Goal: Task Accomplishment & Management: Manage account settings

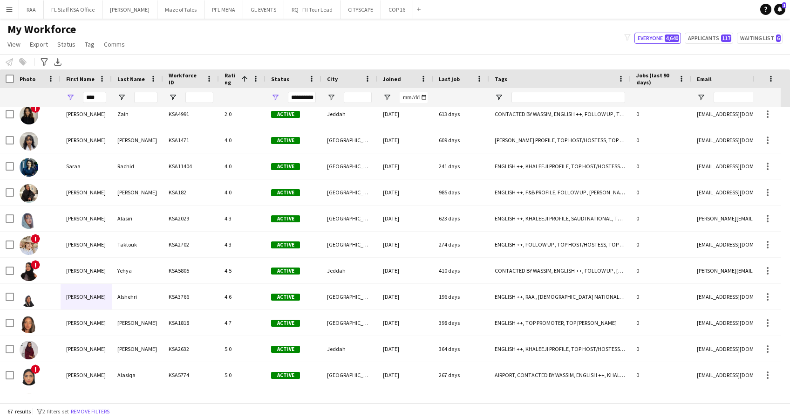
scroll to position [1275, 0]
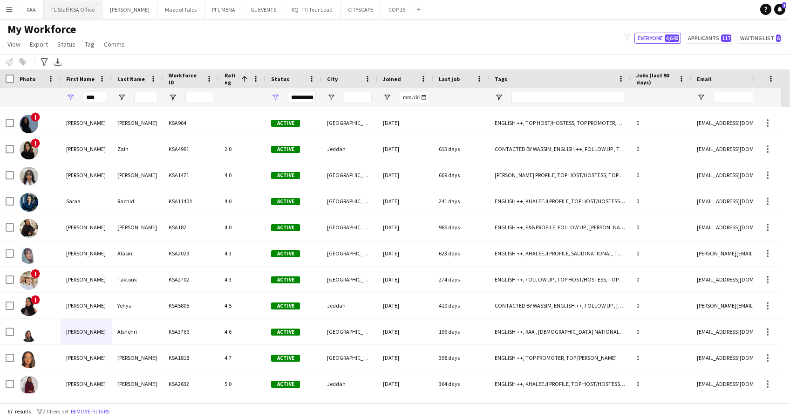
click at [64, 10] on button "FL Staff KSA Office Close" at bounding box center [73, 9] width 59 height 18
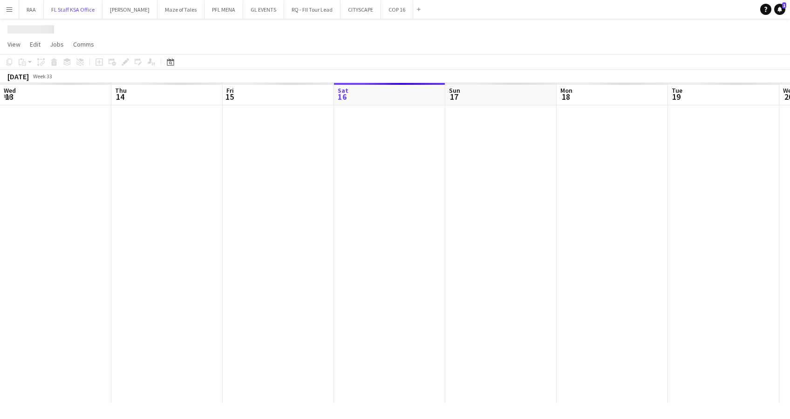
scroll to position [0, 223]
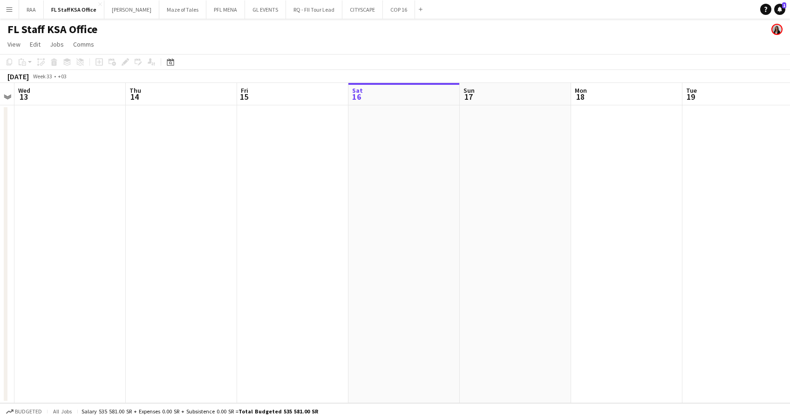
drag, startPoint x: 286, startPoint y: 313, endPoint x: 524, endPoint y: 296, distance: 238.0
click at [524, 296] on app-calendar-viewport "Mon 11 Tue 12 Wed 13 Thu 14 Fri 15 Sat 16 Sun 17 Mon 18 Tue 19 Wed 20 Thu 21 1/…" at bounding box center [395, 243] width 790 height 320
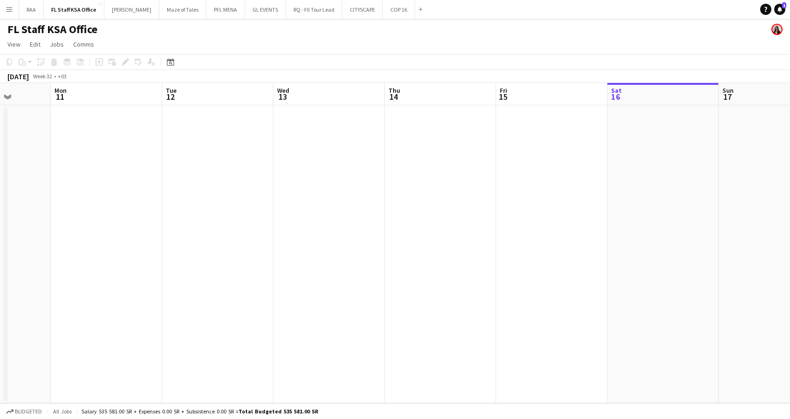
scroll to position [0, 283]
drag, startPoint x: 346, startPoint y: 305, endPoint x: 605, endPoint y: 297, distance: 258.5
click at [605, 297] on app-calendar-viewport "Fri 8 Sat 9 Sun 10 Mon 11 Tue 12 Wed 13 Thu 14 Fri 15 Sat 16 Sun 17 Mon 18 Tue …" at bounding box center [395, 243] width 790 height 320
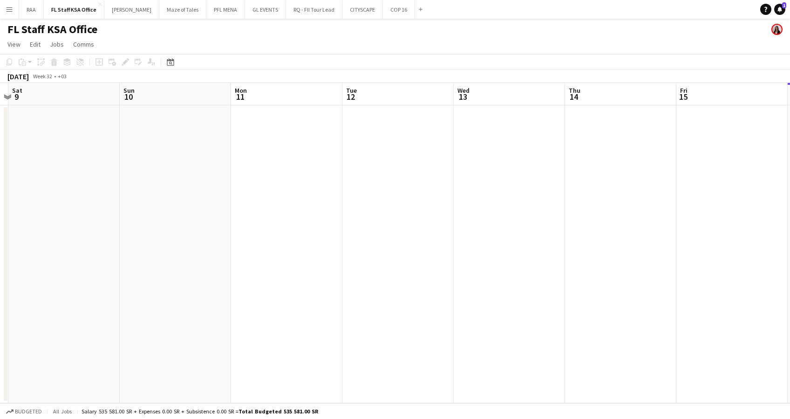
drag, startPoint x: 473, startPoint y: 304, endPoint x: 653, endPoint y: 287, distance: 181.0
click at [653, 287] on app-calendar-viewport "Thu 7 Fri 8 Sat 9 Sun 10 Mon 11 Tue 12 Wed 13 Thu 14 Fri 15 Sat 16 Sun 17 Mon 1…" at bounding box center [395, 243] width 790 height 320
drag, startPoint x: 399, startPoint y: 293, endPoint x: 640, endPoint y: 283, distance: 241.8
click at [640, 283] on app-calendar-viewport "Tue 5 Wed 6 Thu 7 Fri 8 Sat 9 Sun 10 Mon 11 Tue 12 Wed 13 Thu 14 Fri 15 Sat 16 …" at bounding box center [395, 243] width 790 height 320
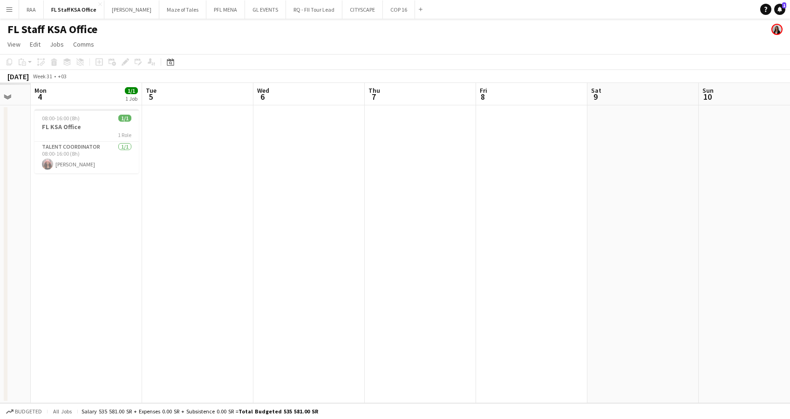
drag, startPoint x: 337, startPoint y: 290, endPoint x: 674, endPoint y: 276, distance: 337.4
click at [674, 276] on app-calendar-viewport "Sat 2 Sun 3 Mon 4 1/1 1 Job Tue 5 Wed 6 Thu 7 Fri 8 Sat 9 Sun 10 Mon 11 Tue 12 …" at bounding box center [395, 243] width 790 height 320
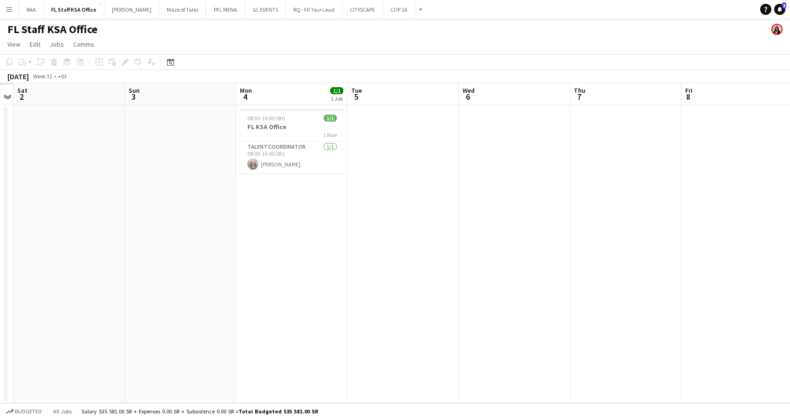
scroll to position [0, 203]
drag, startPoint x: 336, startPoint y: 264, endPoint x: 521, endPoint y: 257, distance: 185.9
click at [521, 257] on app-calendar-viewport "Thu 31 Fri 1 Sat 2 Sun 3 Mon 4 1/1 1 Job Tue 5 Wed 6 Thu 7 Fri 8 Sat 9 Sun 10 M…" at bounding box center [395, 243] width 790 height 320
click at [316, 152] on app-card-role "Talent Coordinator [DATE] 08:00-16:00 (8h) [PERSON_NAME]" at bounding box center [297, 158] width 104 height 32
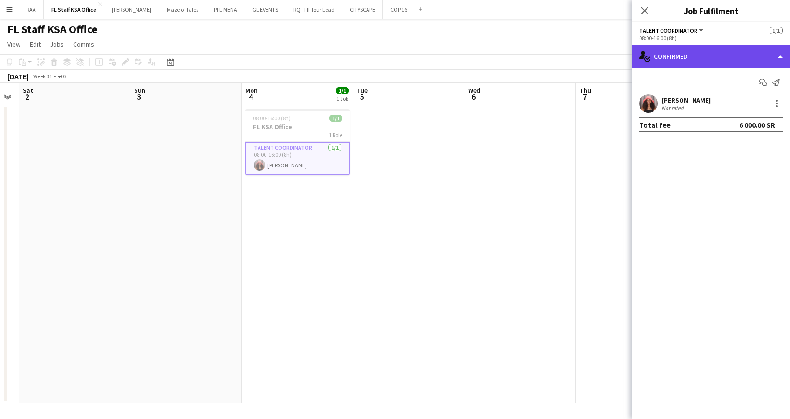
click at [715, 48] on div "single-neutral-actions-check-2 Confirmed" at bounding box center [710, 56] width 158 height 22
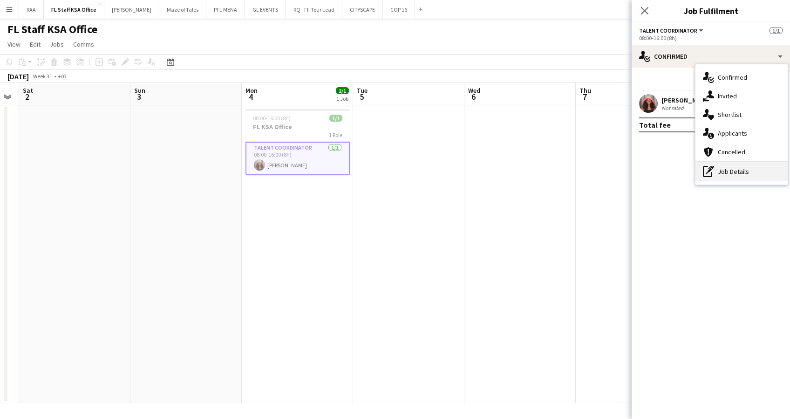
click at [745, 171] on div "pen-write Job Details" at bounding box center [741, 171] width 92 height 19
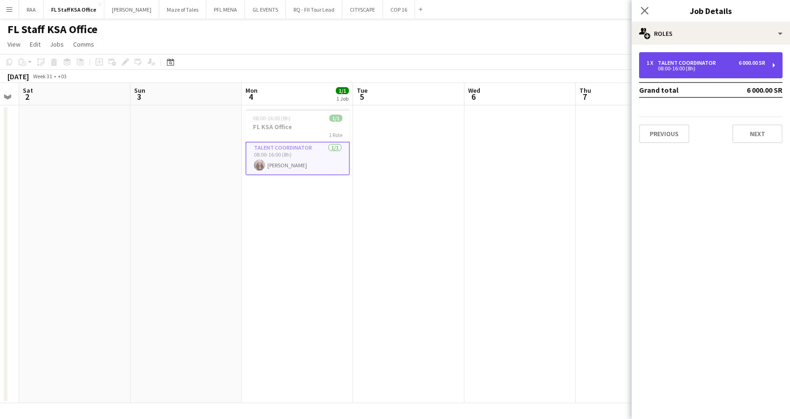
click at [703, 64] on div "Talent Coordinator" at bounding box center [688, 63] width 62 height 7
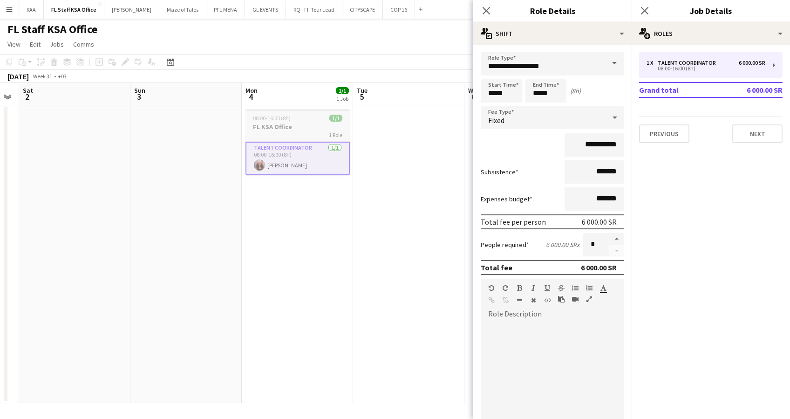
click at [289, 127] on h3 "FL KSA Office" at bounding box center [297, 126] width 104 height 8
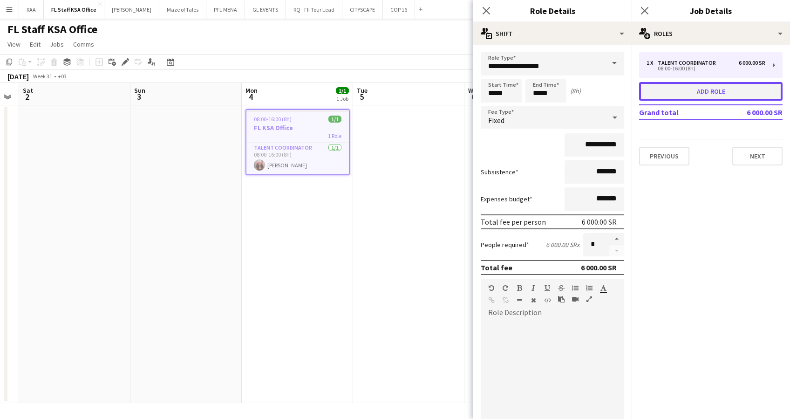
click at [707, 93] on button "Add role" at bounding box center [710, 91] width 143 height 19
type input "*****"
type input "*******"
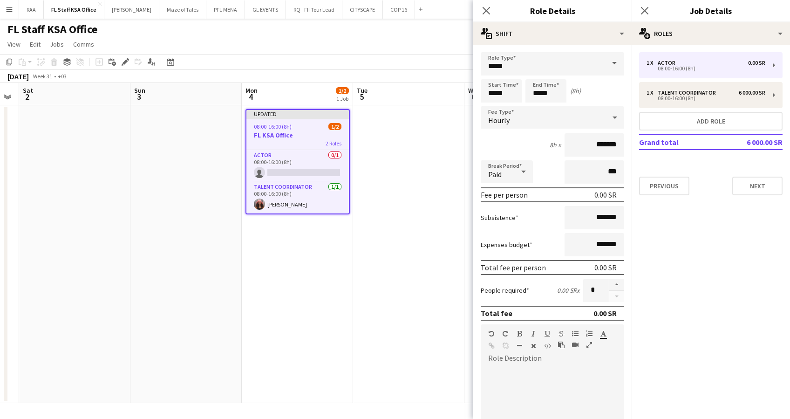
click at [605, 65] on span at bounding box center [614, 63] width 20 height 22
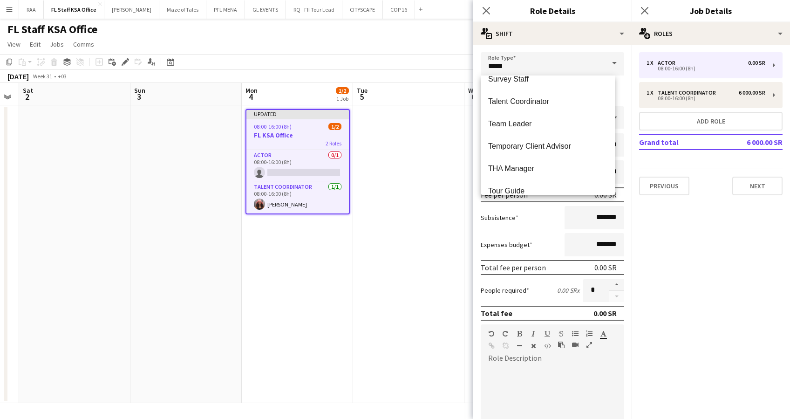
scroll to position [680, 0]
click at [568, 162] on mat-option "THA Manager" at bounding box center [547, 170] width 134 height 22
type input "**********"
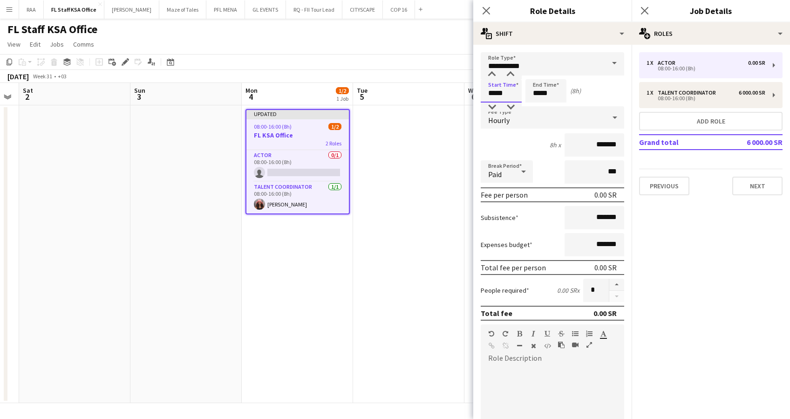
click at [495, 94] on input "*****" at bounding box center [500, 90] width 41 height 23
type input "*****"
click at [539, 94] on input "*****" at bounding box center [545, 90] width 41 height 23
type input "*****"
click at [541, 121] on div "Hourly" at bounding box center [542, 117] width 125 height 22
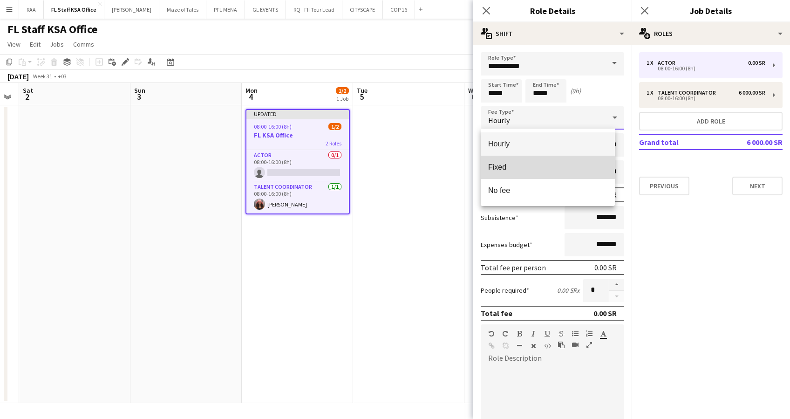
click at [540, 160] on mat-option "Fixed" at bounding box center [547, 167] width 134 height 23
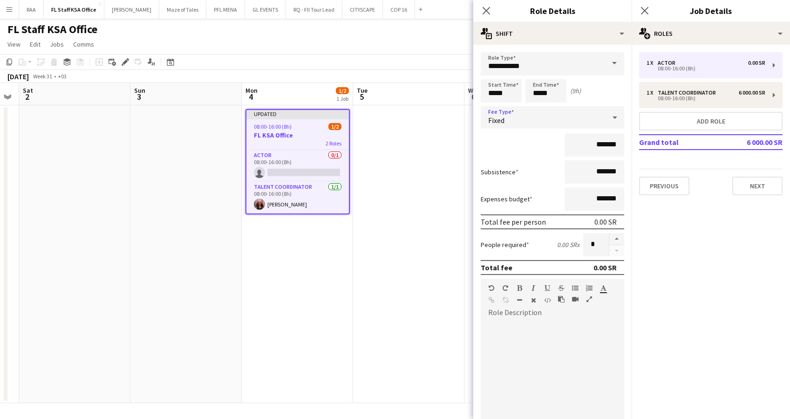
click at [9, 6] on app-icon "Menu" at bounding box center [9, 9] width 7 height 7
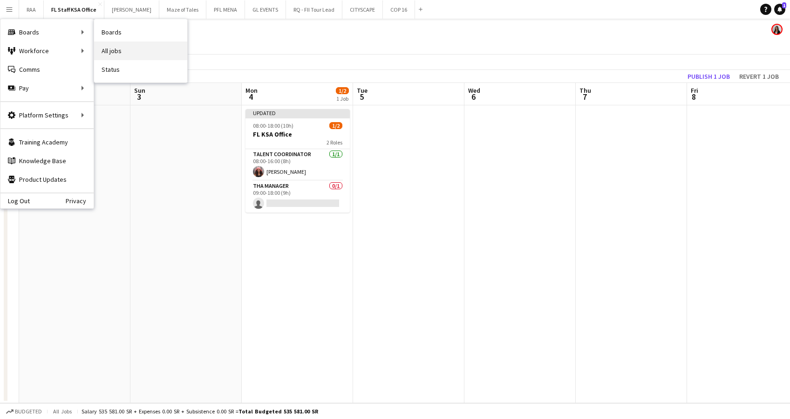
click at [156, 47] on link "All jobs" at bounding box center [140, 50] width 93 height 19
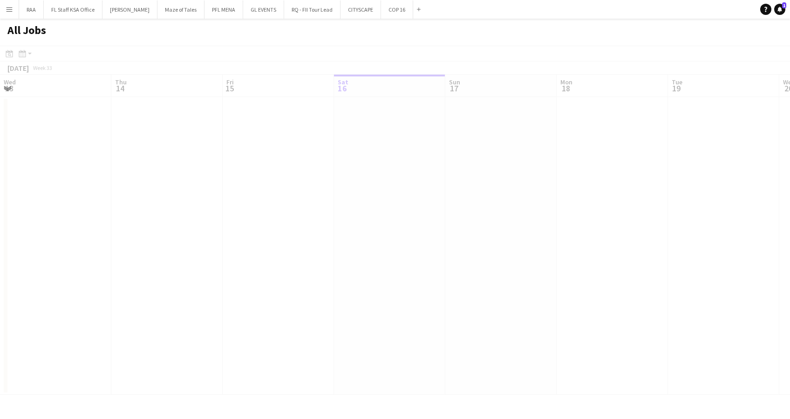
scroll to position [0, 223]
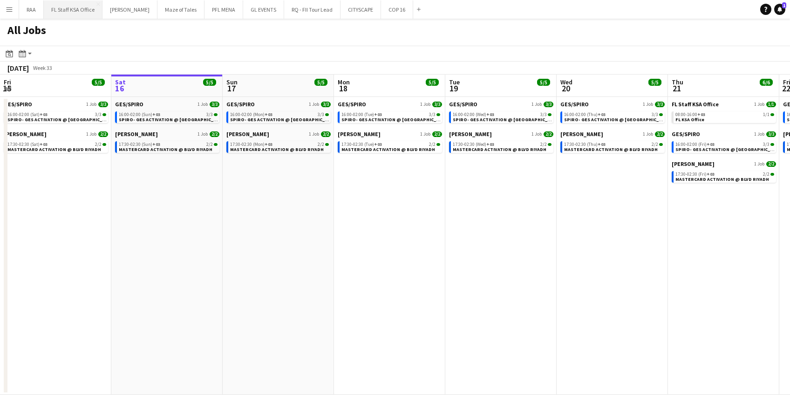
click at [86, 7] on button "FL Staff KSA Office Close" at bounding box center [73, 9] width 59 height 18
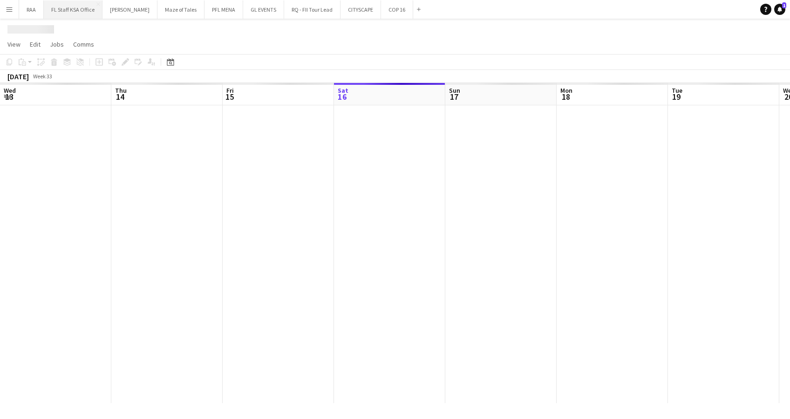
scroll to position [0, 223]
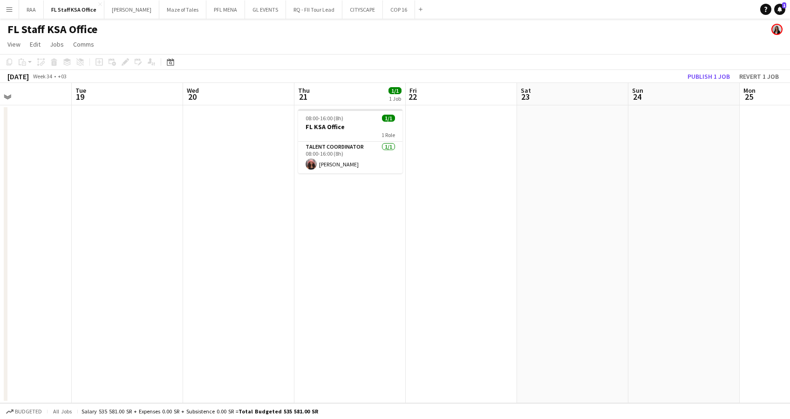
drag, startPoint x: 587, startPoint y: 231, endPoint x: 214, endPoint y: 242, distance: 373.6
click at [214, 242] on app-calendar-viewport "Fri 15 Sat 16 Sun 17 Mon 18 Tue 19 Wed 20 Thu 21 1/1 1 Job Fri 22 Sat 23 Sun 24…" at bounding box center [395, 243] width 790 height 320
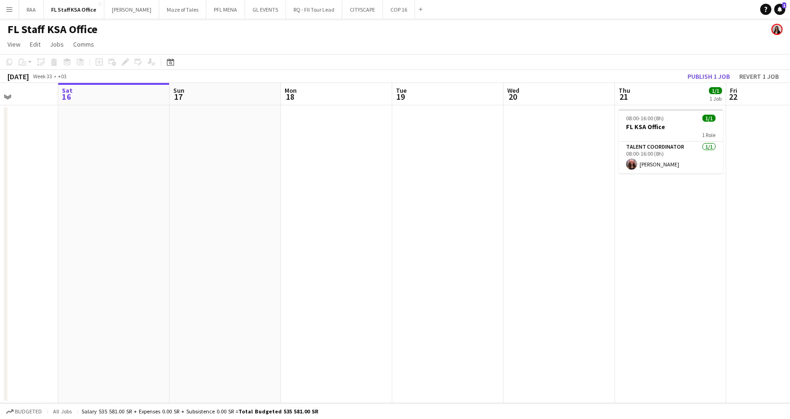
drag, startPoint x: 214, startPoint y: 242, endPoint x: 686, endPoint y: 250, distance: 472.2
click at [686, 250] on app-calendar-viewport "Thu 14 Fri 15 Sat 16 Sun 17 Mon 18 Tue 19 Wed 20 Thu 21 1/1 1 Job Fri 22 Sat 23…" at bounding box center [395, 243] width 790 height 320
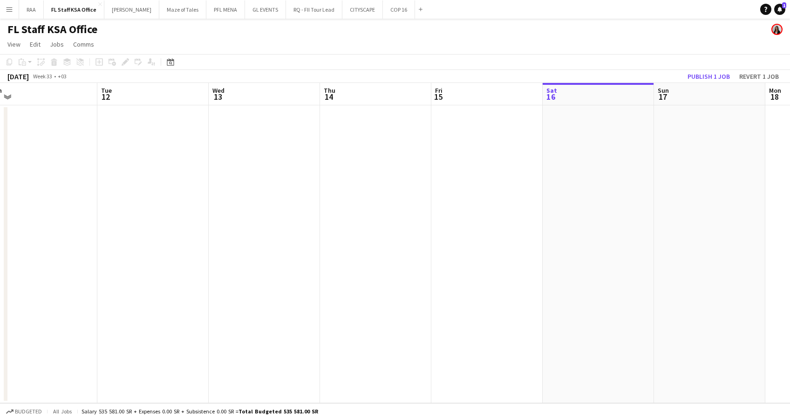
drag, startPoint x: 220, startPoint y: 246, endPoint x: 532, endPoint y: 242, distance: 312.0
click at [562, 242] on app-calendar-viewport "Sat 9 Sun 10 Mon 11 Tue 12 Wed 13 Thu 14 Fri 15 Sat 16 Sun 17 Mon 18 Tue 19 Wed…" at bounding box center [395, 243] width 790 height 320
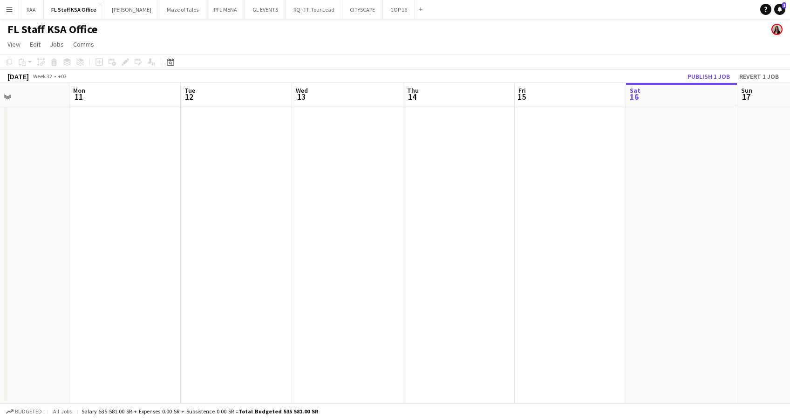
drag, startPoint x: 165, startPoint y: 242, endPoint x: 574, endPoint y: 250, distance: 408.4
click at [574, 250] on app-calendar-viewport "Fri 8 Sat 9 Sun 10 Mon 11 Tue 12 Wed 13 Thu 14 Fri 15 Sat 16 Sun 17 Mon 18 Tue …" at bounding box center [395, 243] width 790 height 320
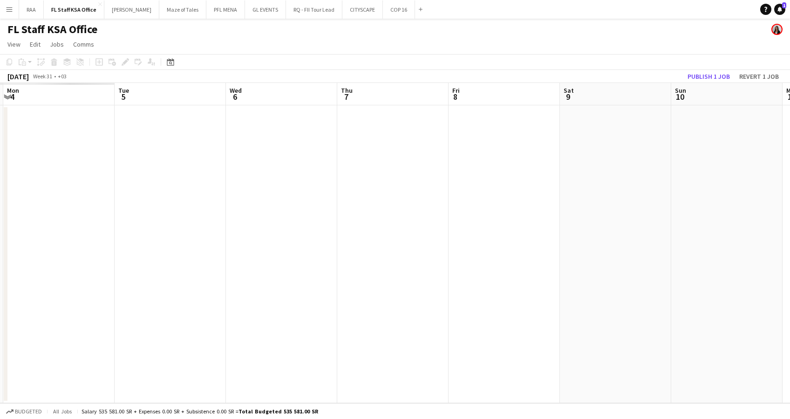
drag, startPoint x: 264, startPoint y: 257, endPoint x: 548, endPoint y: 251, distance: 283.1
click at [657, 251] on app-calendar-viewport "Sat 2 Sun 3 Mon 4 Tue 5 Wed 6 Thu 7 Fri 8 Sat 9 Sun 10 Mon 11 Tue 12 Wed 13 Thu…" at bounding box center [395, 243] width 790 height 320
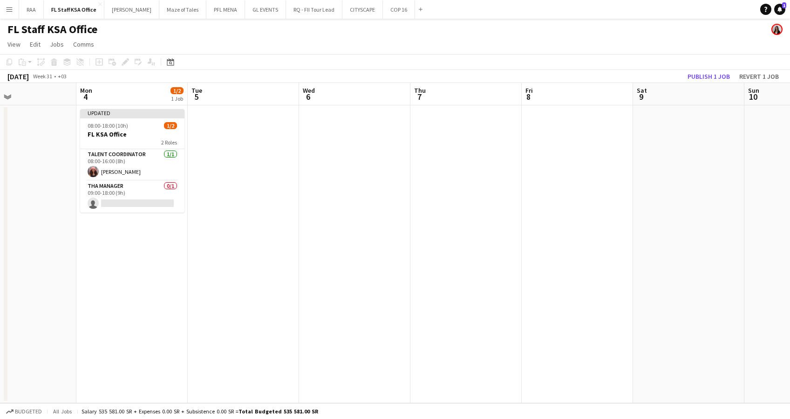
scroll to position [0, 246]
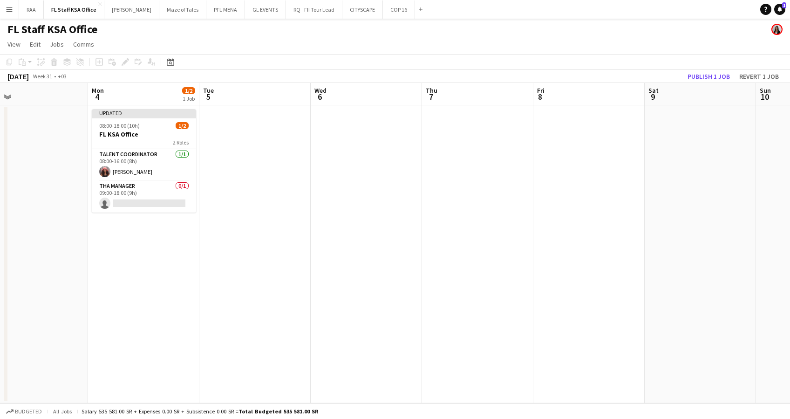
drag, startPoint x: 326, startPoint y: 249, endPoint x: 397, endPoint y: 247, distance: 70.8
click at [397, 247] on app-calendar-viewport "Fri 1 Sat 2 Sun 3 Mon 4 1/2 1 Job Tue 5 Wed 6 Thu 7 Fri 8 Sat 9 Sun 10 Mon 11 T…" at bounding box center [395, 243] width 790 height 320
click at [133, 192] on app-card-role "THA Manager 0/1 09:00-18:00 (9h) single-neutral-actions" at bounding box center [144, 197] width 104 height 32
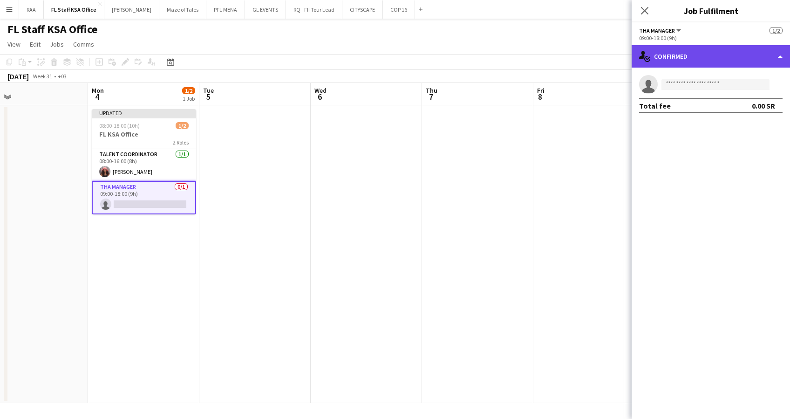
click at [744, 59] on div "single-neutral-actions-check-2 Confirmed" at bounding box center [710, 56] width 158 height 22
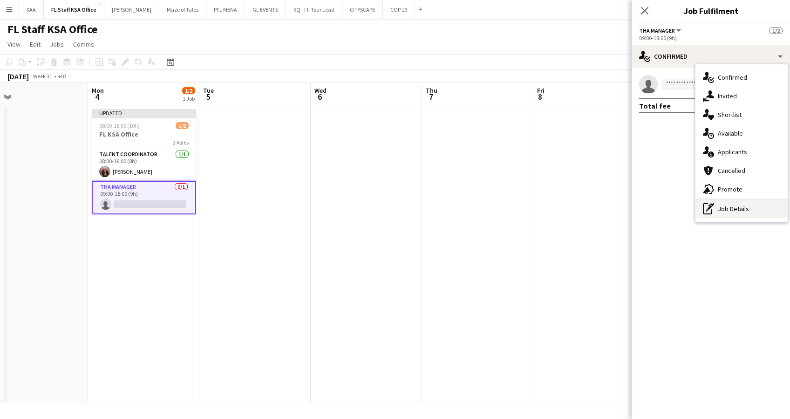
click at [744, 217] on div "pen-write Job Details" at bounding box center [741, 208] width 92 height 19
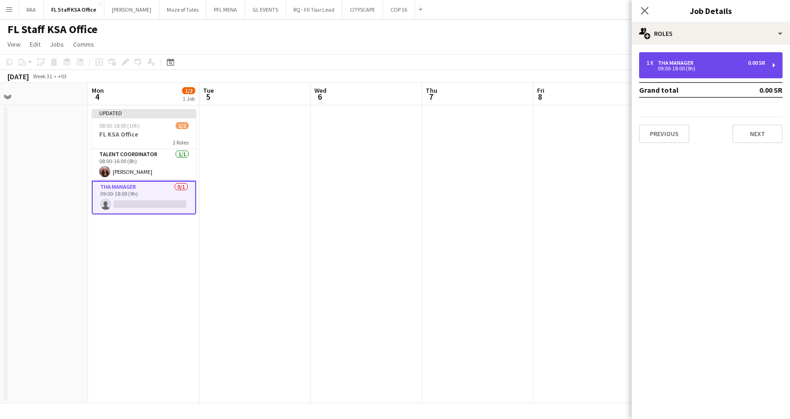
click at [711, 70] on div "09:00-18:00 (9h)" at bounding box center [705, 68] width 119 height 5
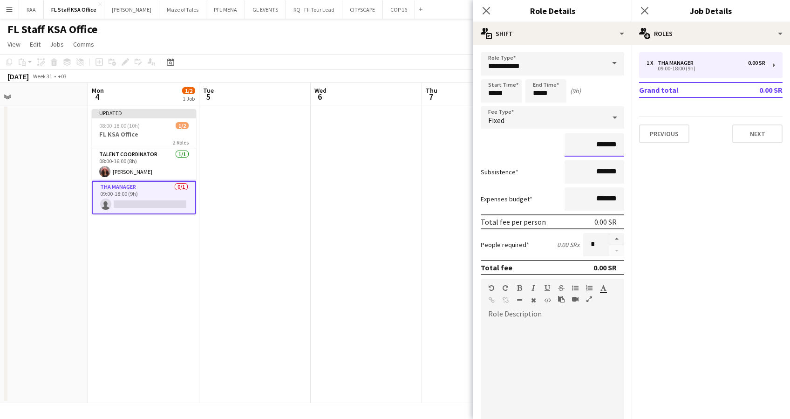
click at [580, 151] on input "*******" at bounding box center [594, 144] width 60 height 23
type input "**********"
click at [417, 235] on app-date-cell at bounding box center [366, 254] width 111 height 298
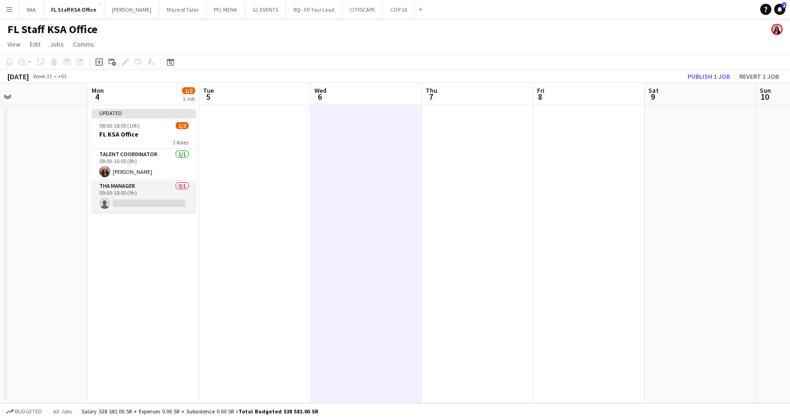
click at [139, 194] on app-card-role "THA Manager 0/1 09:00-18:00 (9h) single-neutral-actions" at bounding box center [144, 197] width 104 height 32
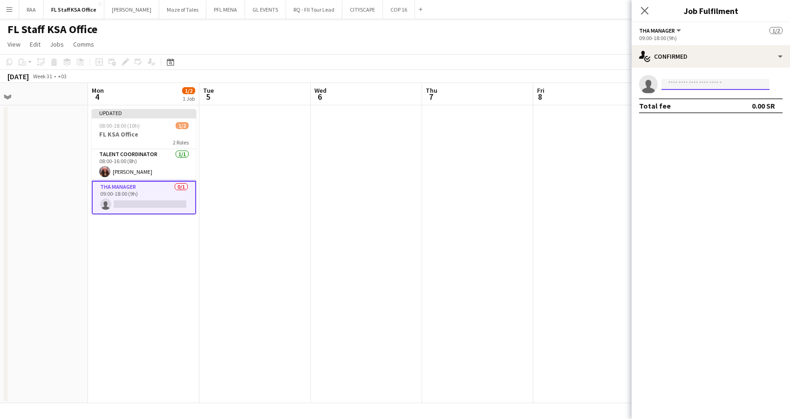
click at [690, 89] on input at bounding box center [715, 84] width 108 height 11
type input "*****"
click at [699, 102] on span "[EMAIL_ADDRESS][DOMAIN_NAME]" at bounding box center [715, 105] width 93 height 7
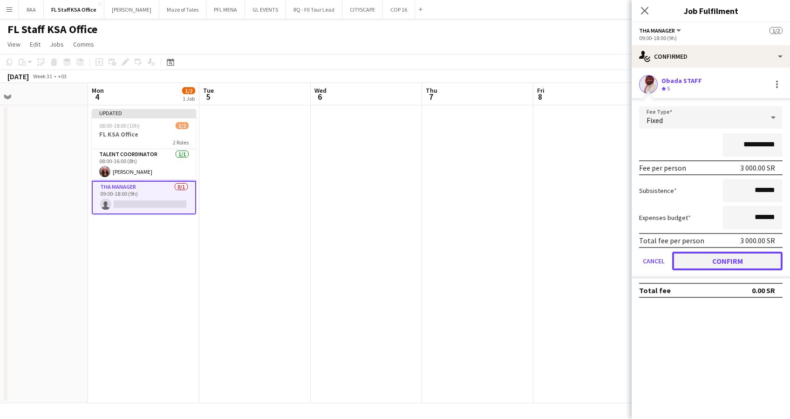
click at [739, 261] on button "Confirm" at bounding box center [727, 260] width 110 height 19
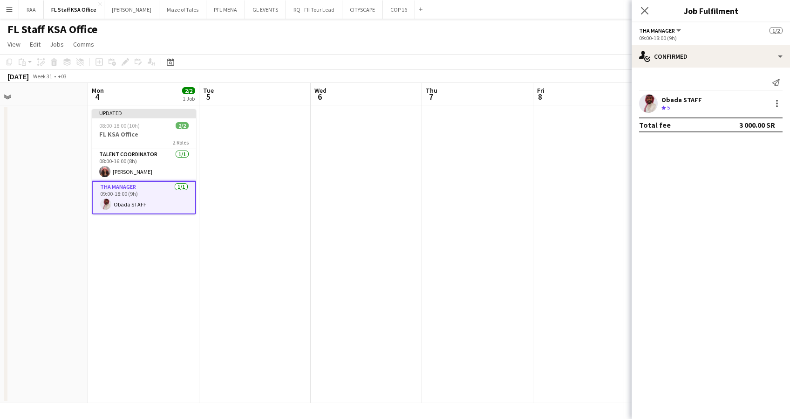
click at [239, 229] on app-date-cell at bounding box center [254, 254] width 111 height 298
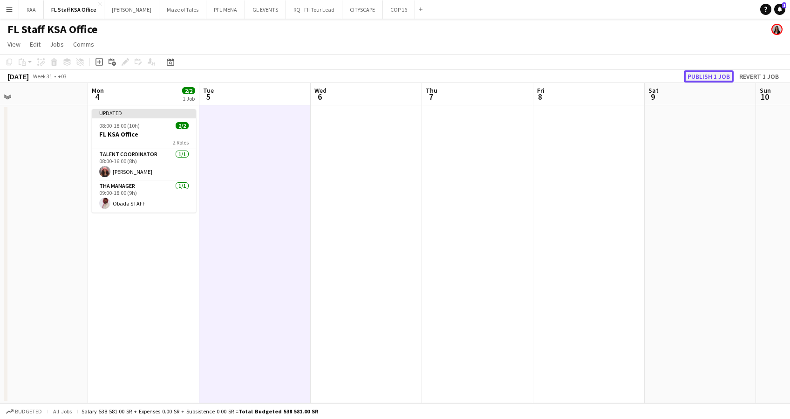
click at [697, 76] on button "Publish 1 job" at bounding box center [709, 76] width 50 height 12
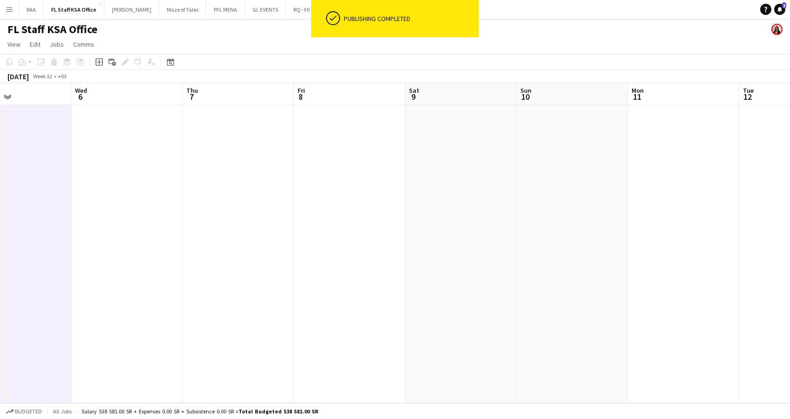
drag, startPoint x: 580, startPoint y: 229, endPoint x: 322, endPoint y: 235, distance: 258.0
click at [322, 235] on app-calendar-viewport "Sun 3 Mon 4 2/2 1 Job Tue 5 Wed 6 Thu 7 Fri 8 Sat 9 Sun 10 Mon 11 Tue 12 Wed 13…" at bounding box center [395, 243] width 790 height 320
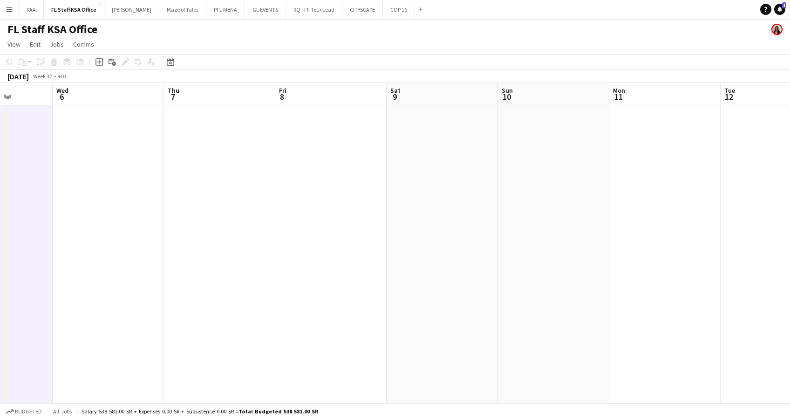
click at [488, 253] on app-date-cell at bounding box center [441, 254] width 111 height 298
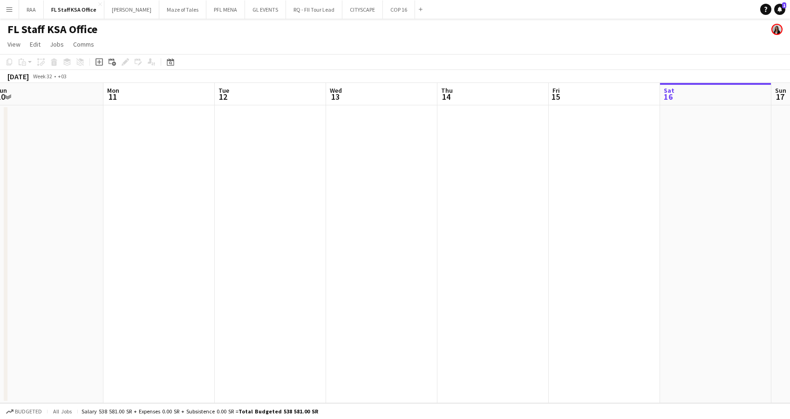
drag, startPoint x: 619, startPoint y: 269, endPoint x: 171, endPoint y: 282, distance: 448.1
click at [113, 279] on app-calendar-viewport "Thu 7 Fri 8 Sat 9 Sun 10 Mon 11 Tue 12 Wed 13 Thu 14 Fri 15 Sat 16 Sun 17 Mon 1…" at bounding box center [395, 243] width 790 height 320
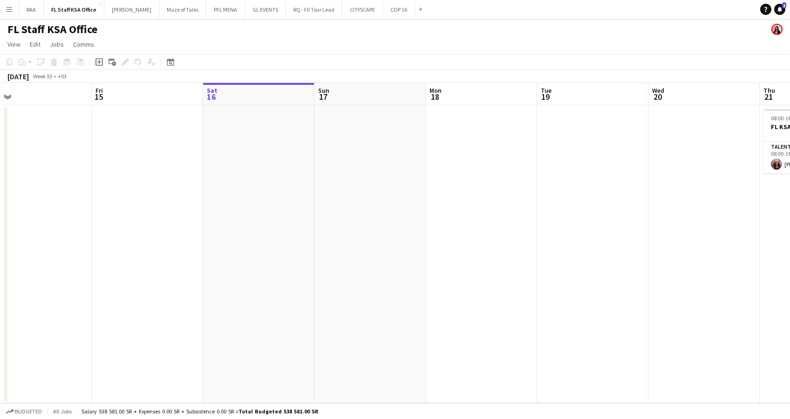
drag, startPoint x: 474, startPoint y: 280, endPoint x: 0, endPoint y: 281, distance: 473.5
click at [0, 281] on html "Menu Boards Boards Boards All jobs Status Workforce Workforce My Workforce Recr…" at bounding box center [395, 209] width 790 height 419
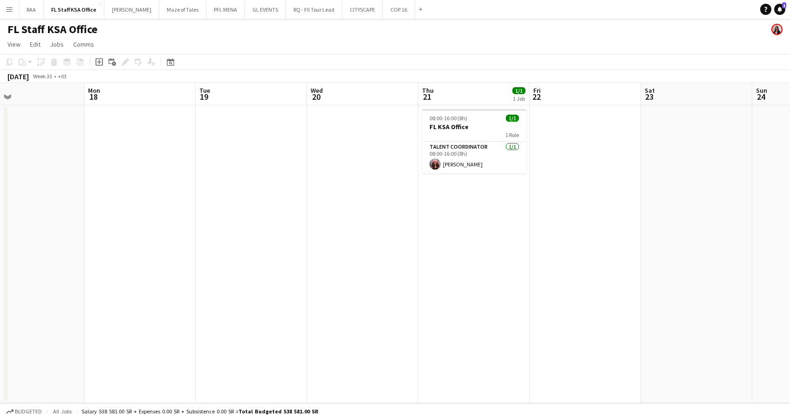
drag, startPoint x: 200, startPoint y: 280, endPoint x: 20, endPoint y: 294, distance: 179.8
click at [20, 294] on app-calendar-viewport "Wed 13 Thu 14 Fri 15 Sat 16 Sun 17 Mon 18 Tue 19 Wed 20 Thu 21 1/1 1 Job Fri 22…" at bounding box center [395, 243] width 790 height 320
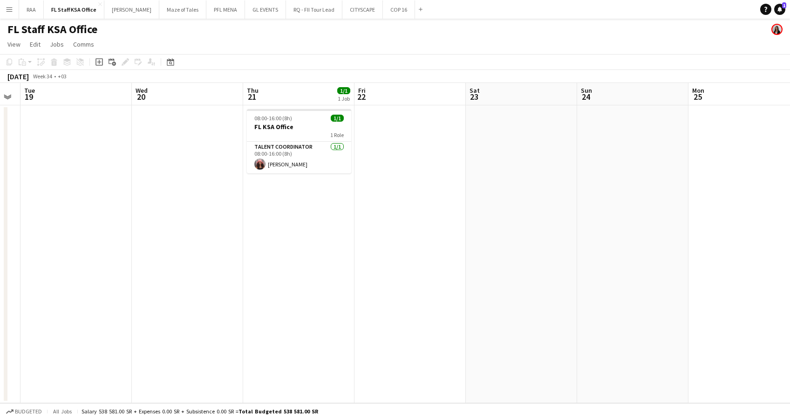
scroll to position [0, 441]
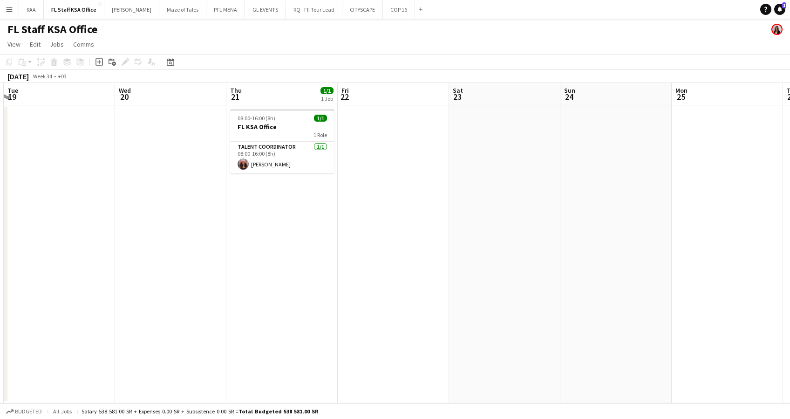
drag, startPoint x: 414, startPoint y: 206, endPoint x: 294, endPoint y: 210, distance: 120.7
click at [294, 210] on app-calendar-viewport "Fri 15 Sat 16 Sun 17 Mon 18 Tue 19 Wed 20 Thu 21 1/1 1 Job Fri 22 Sat 23 Sun 24…" at bounding box center [395, 243] width 790 height 320
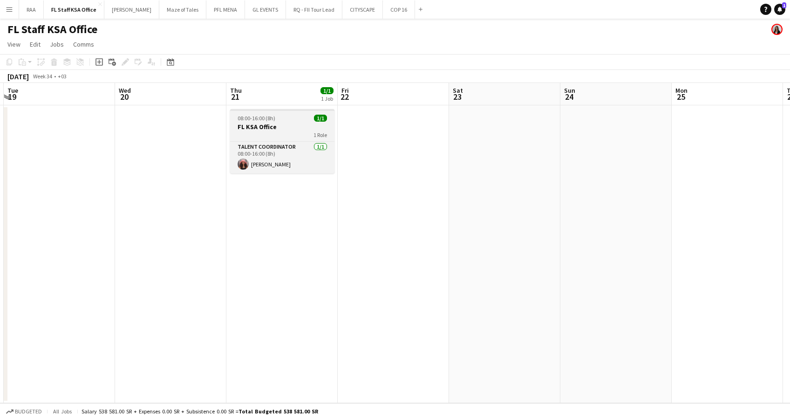
click at [298, 128] on h3 "FL KSA Office" at bounding box center [282, 126] width 104 height 8
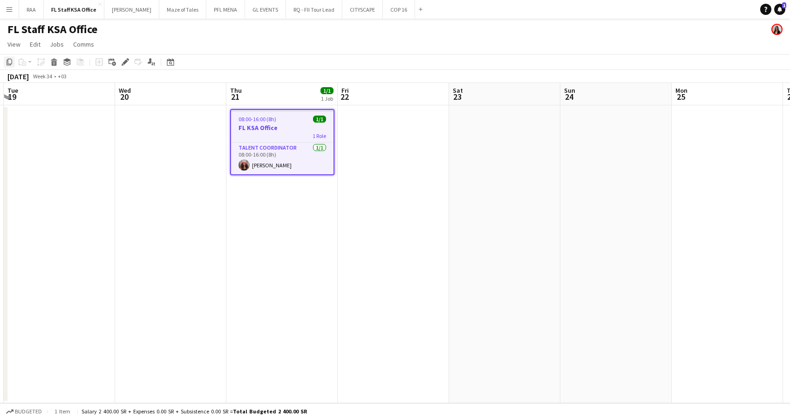
click at [4, 62] on div "Copy" at bounding box center [9, 61] width 11 height 11
click at [278, 128] on h3 "FL KSA Office" at bounding box center [282, 127] width 102 height 8
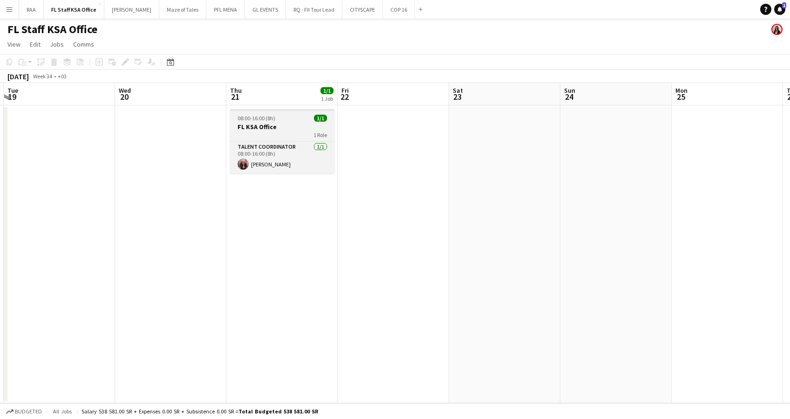
click at [278, 128] on h3 "FL KSA Office" at bounding box center [282, 126] width 104 height 8
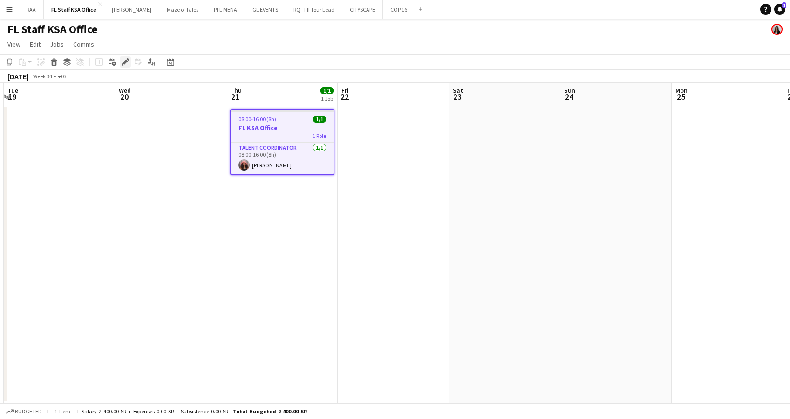
click at [124, 66] on div "Edit" at bounding box center [125, 61] width 11 height 11
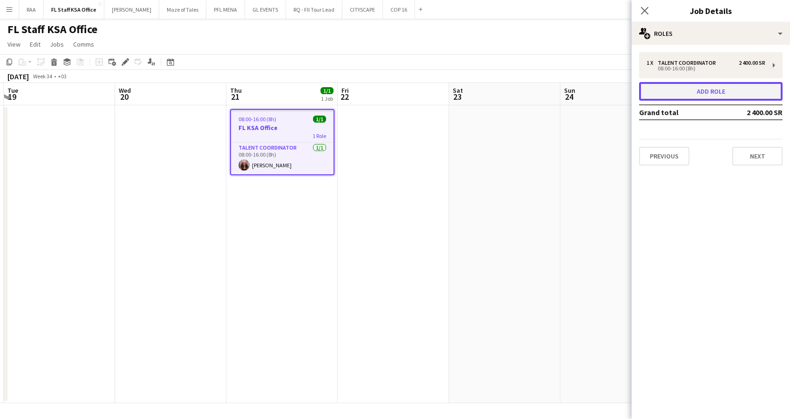
click at [667, 89] on button "Add role" at bounding box center [710, 91] width 143 height 19
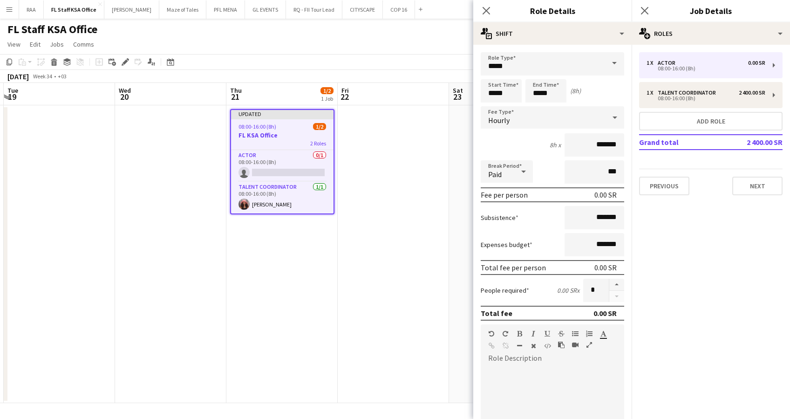
click at [604, 65] on span at bounding box center [614, 63] width 20 height 22
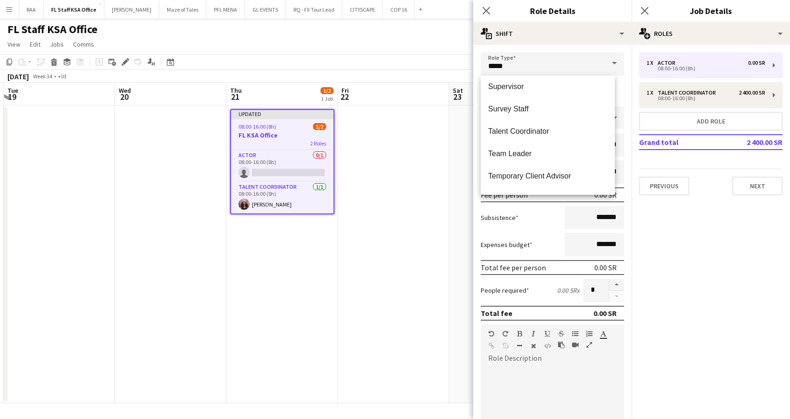
scroll to position [745, 0]
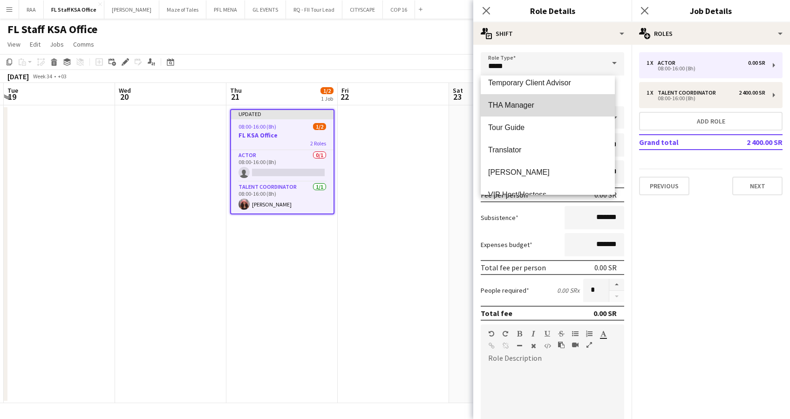
click at [552, 94] on mat-option "THA Manager" at bounding box center [547, 105] width 134 height 22
type input "**********"
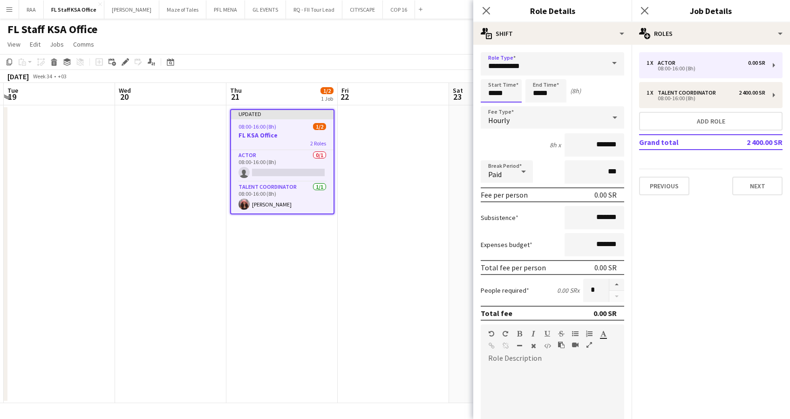
click at [495, 93] on input "*****" at bounding box center [500, 90] width 41 height 23
type input "*****"
click at [536, 87] on input "*****" at bounding box center [545, 90] width 41 height 23
click at [536, 71] on div at bounding box center [536, 74] width 19 height 9
type input "*****"
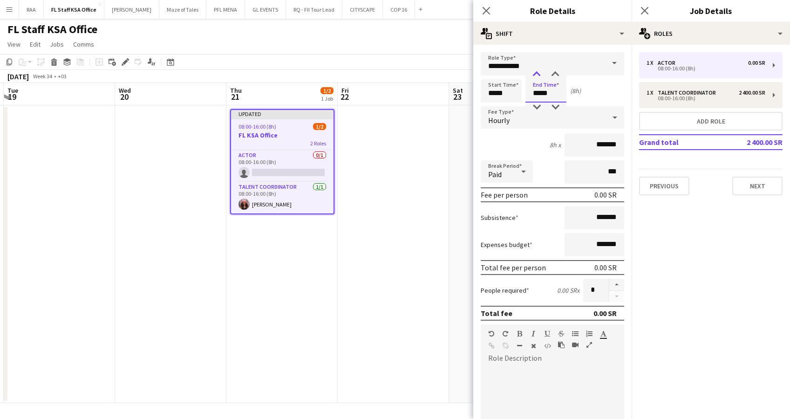
click at [536, 71] on div at bounding box center [536, 74] width 19 height 9
click at [539, 114] on div "Hourly" at bounding box center [542, 117] width 125 height 22
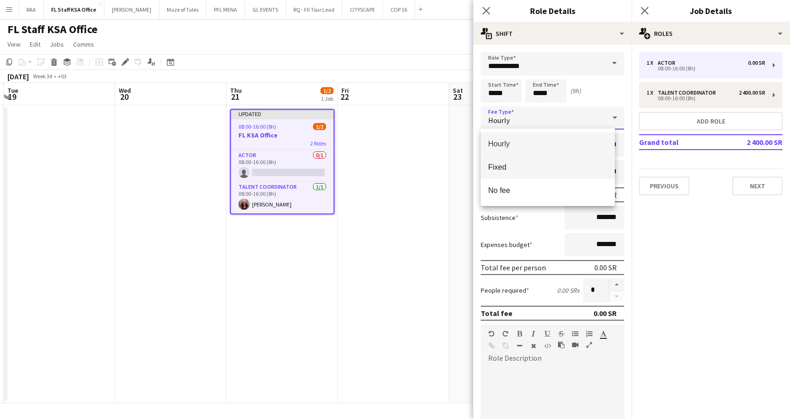
click at [538, 161] on mat-option "Fixed" at bounding box center [547, 167] width 134 height 23
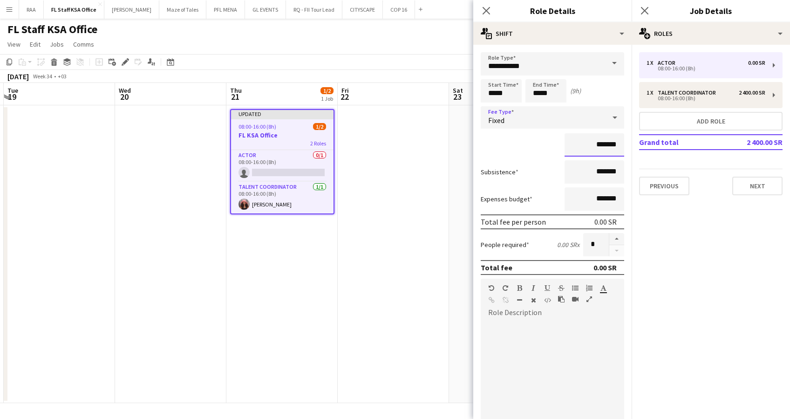
click at [584, 141] on input "*******" at bounding box center [594, 144] width 60 height 23
type input "**********"
click at [428, 254] on app-date-cell at bounding box center [393, 254] width 111 height 298
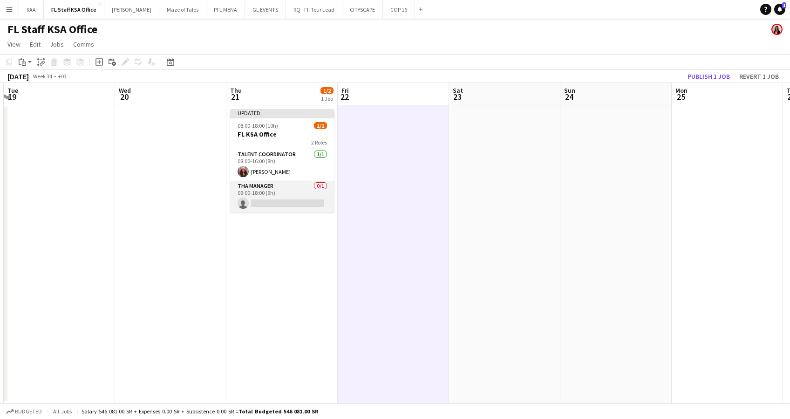
click at [295, 180] on app-card-role "Talent Coordinator [DATE] 08:00-16:00 (8h) [PERSON_NAME]" at bounding box center [282, 165] width 104 height 32
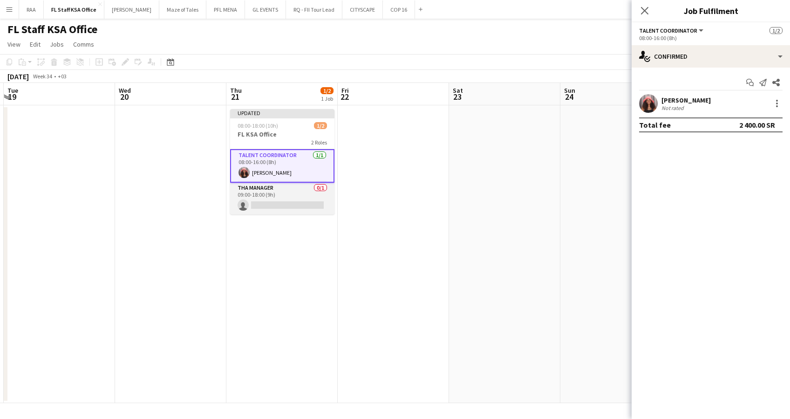
click at [302, 197] on app-card-role "THA Manager 0/1 09:00-18:00 (9h) single-neutral-actions" at bounding box center [282, 199] width 104 height 32
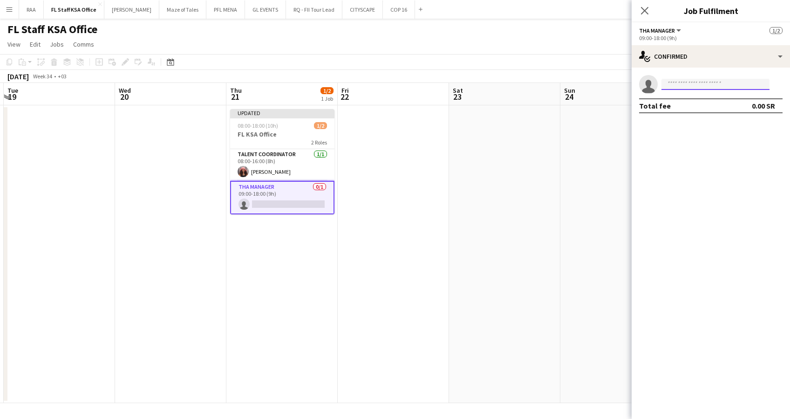
click at [688, 81] on input at bounding box center [715, 84] width 108 height 11
type input "*****"
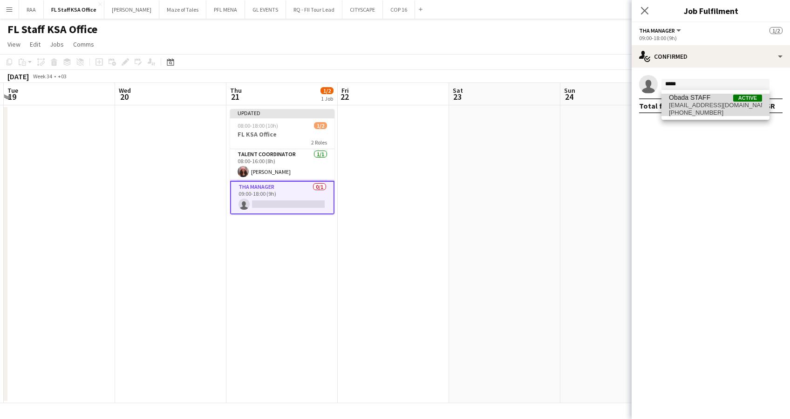
click at [687, 104] on span "[EMAIL_ADDRESS][DOMAIN_NAME]" at bounding box center [715, 105] width 93 height 7
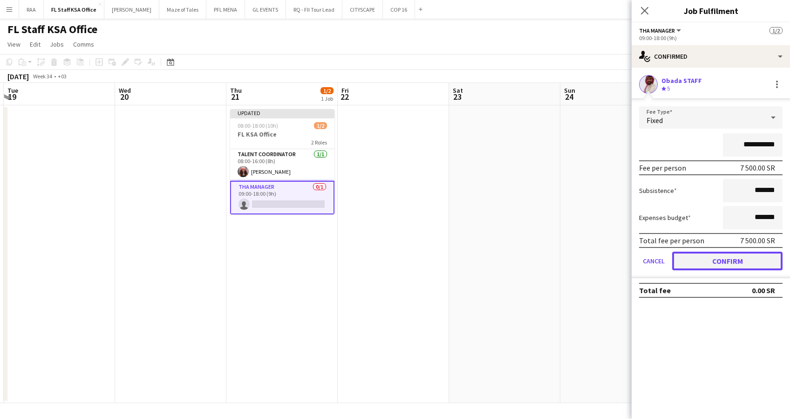
click at [711, 264] on button "Confirm" at bounding box center [727, 260] width 110 height 19
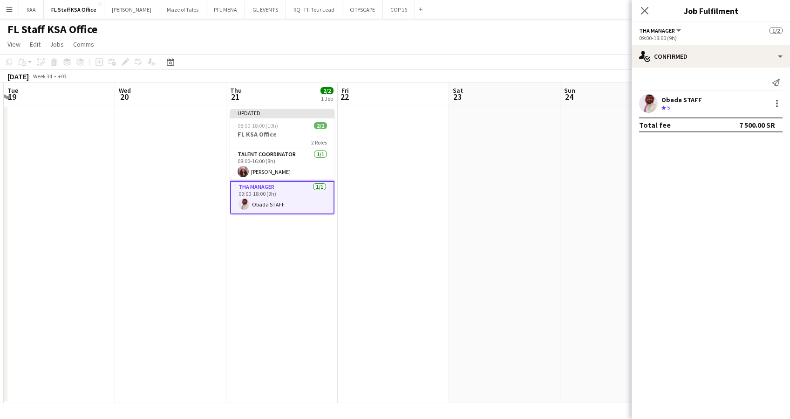
click at [439, 254] on app-date-cell at bounding box center [393, 254] width 111 height 298
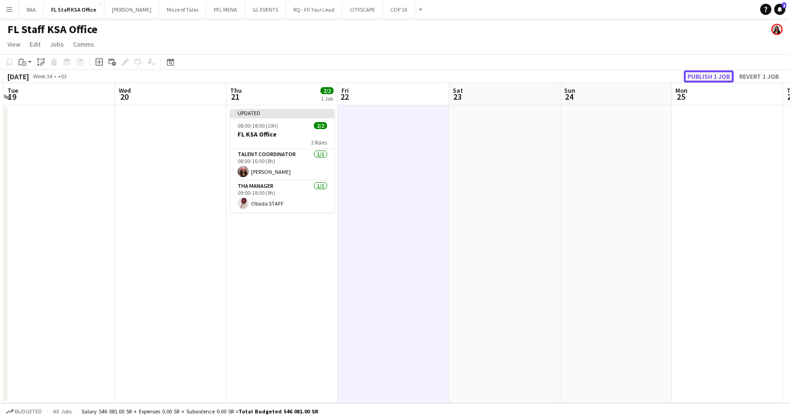
click at [724, 74] on button "Publish 1 job" at bounding box center [709, 76] width 50 height 12
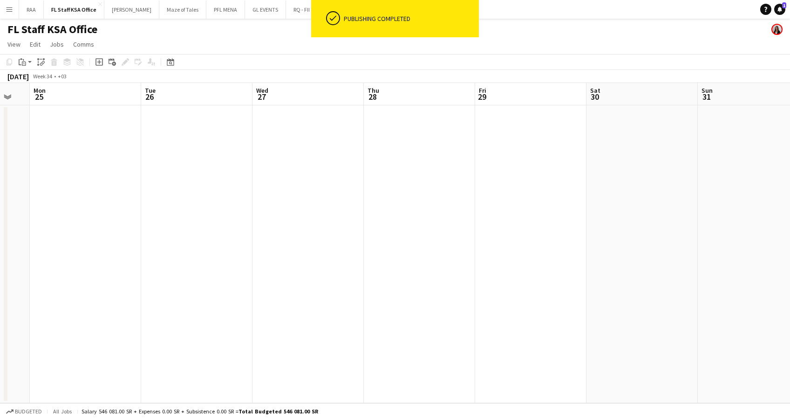
drag, startPoint x: 643, startPoint y: 241, endPoint x: -3, endPoint y: 248, distance: 645.4
click at [0, 248] on html "ok-circled Publishing completed Menu Boards Boards Boards All jobs Status Workf…" at bounding box center [395, 209] width 790 height 419
drag, startPoint x: 376, startPoint y: 275, endPoint x: 16, endPoint y: 271, distance: 360.4
click at [16, 271] on app-calendar-viewport "Sat 23 Sun 24 Mon 25 Tue 26 Wed 27 Thu 28 Fri 29 Sat 30 Sun 31 Mon 1 Tue 2 Wed …" at bounding box center [395, 243] width 790 height 320
drag, startPoint x: 427, startPoint y: 260, endPoint x: 100, endPoint y: 276, distance: 327.2
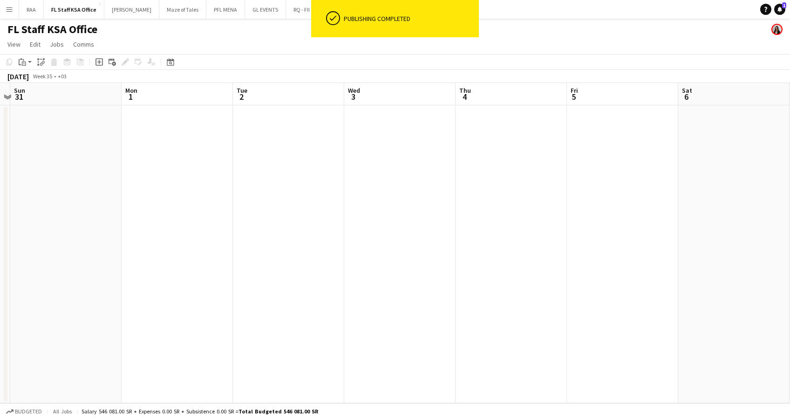
click at [100, 276] on app-calendar-viewport "Wed 27 Thu 28 Fri 29 Sat 30 Sun 31 Mon 1 Tue 2 Wed 3 Thu 4 Fri 5 Sat 6 Sun 7 Mo…" at bounding box center [395, 243] width 790 height 320
drag, startPoint x: 432, startPoint y: 262, endPoint x: 76, endPoint y: 266, distance: 355.7
click at [76, 266] on app-calendar-viewport "Fri 29 Sat 30 Sun 31 Mon 1 Tue 2 Wed 3 Thu 4 Fri 5 Sat 6 Sun 7 Mon 8 Tue 9 Wed …" at bounding box center [395, 243] width 790 height 320
drag, startPoint x: 443, startPoint y: 266, endPoint x: -3, endPoint y: 325, distance: 449.9
click at [0, 325] on html "ok-circled Publishing completed Menu Boards Boards Boards All jobs Status Workf…" at bounding box center [395, 209] width 790 height 419
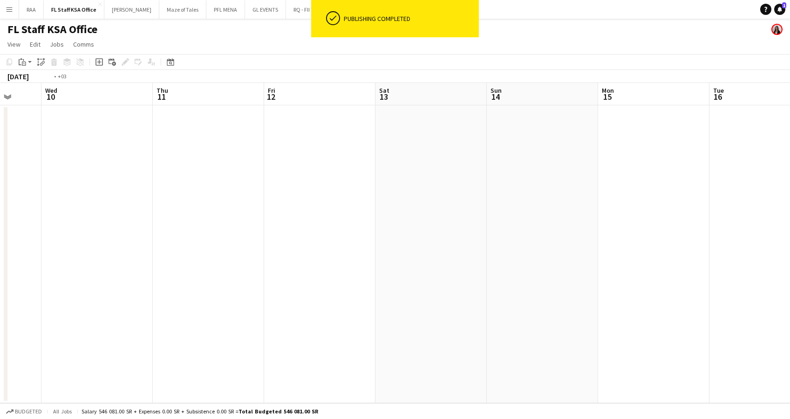
drag, startPoint x: 517, startPoint y: 292, endPoint x: 700, endPoint y: 300, distance: 182.7
click at [700, 300] on app-calendar-viewport "Mon 8 Tue 9 Wed 10 Thu 11 Fri 12 Sat 13 Sun 14 Mon 15 Tue 16 Wed 17 Thu 18 Fri …" at bounding box center [395, 243] width 790 height 320
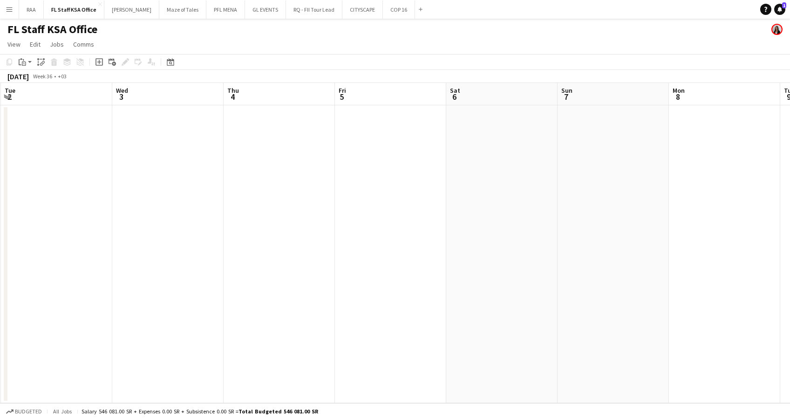
drag, startPoint x: 268, startPoint y: 273, endPoint x: 787, endPoint y: 279, distance: 519.6
click at [789, 279] on html "Menu Boards Boards Boards All jobs Status Workforce Workforce My Workforce Recr…" at bounding box center [395, 209] width 790 height 419
drag, startPoint x: 242, startPoint y: 282, endPoint x: 792, endPoint y: 294, distance: 549.6
click at [789, 294] on html "Menu Boards Boards Boards All jobs Status Workforce Workforce My Workforce Recr…" at bounding box center [395, 209] width 790 height 419
drag, startPoint x: 342, startPoint y: 290, endPoint x: 792, endPoint y: 291, distance: 449.3
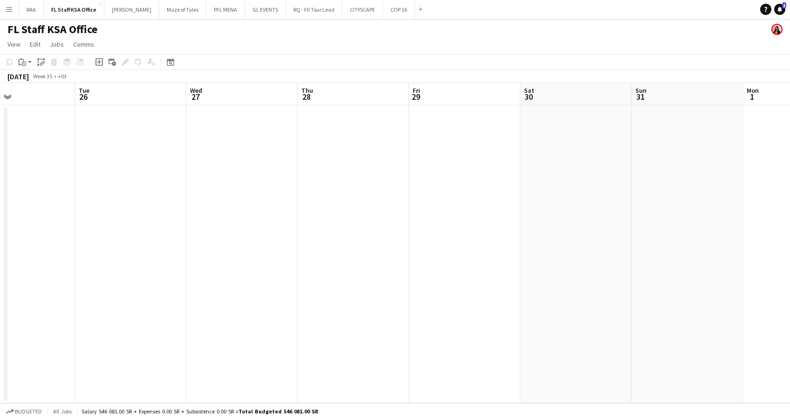
click at [789, 291] on html "Menu Boards Boards Boards All jobs Status Workforce Workforce My Workforce Recr…" at bounding box center [395, 209] width 790 height 419
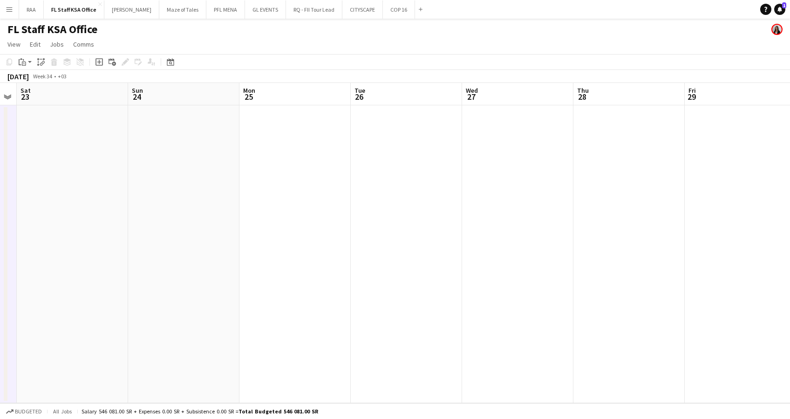
drag, startPoint x: 276, startPoint y: 281, endPoint x: 678, endPoint y: 283, distance: 402.7
click at [775, 286] on app-calendar-viewport "Thu 21 2/2 1 Job Fri 22 Sat 23 Sun 24 Mon 25 Tue 26 Wed 27 Thu 28 Fri 29 Sat 30…" at bounding box center [395, 243] width 790 height 320
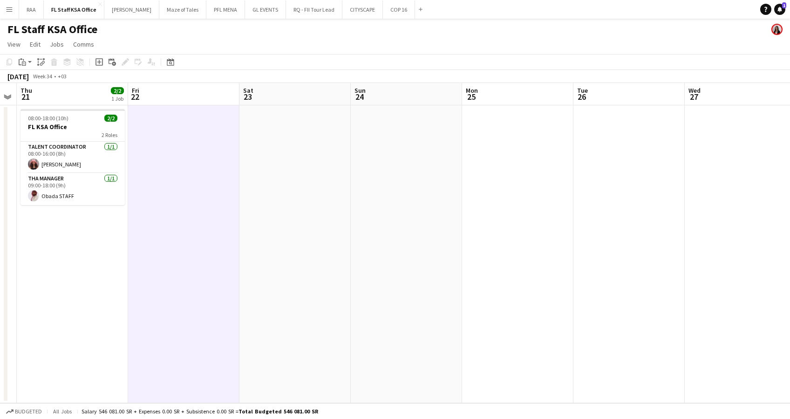
scroll to position [0, 205]
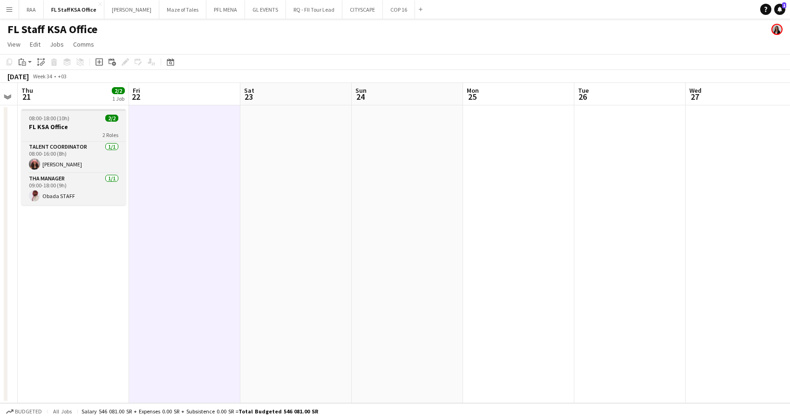
click at [93, 124] on h3 "FL KSA Office" at bounding box center [73, 126] width 104 height 8
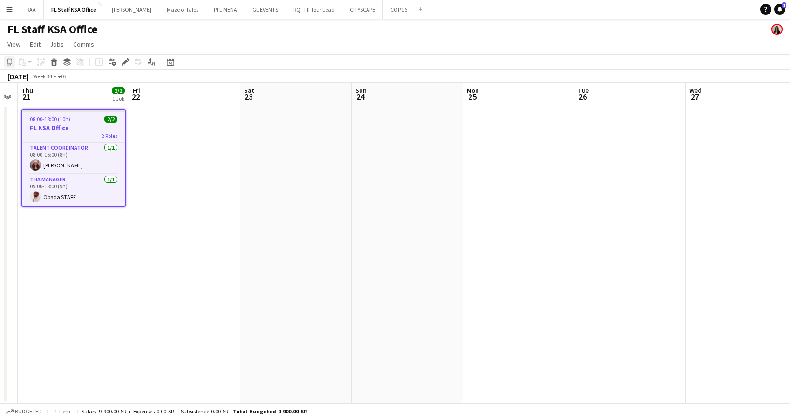
click at [10, 61] on icon "Copy" at bounding box center [9, 61] width 7 height 7
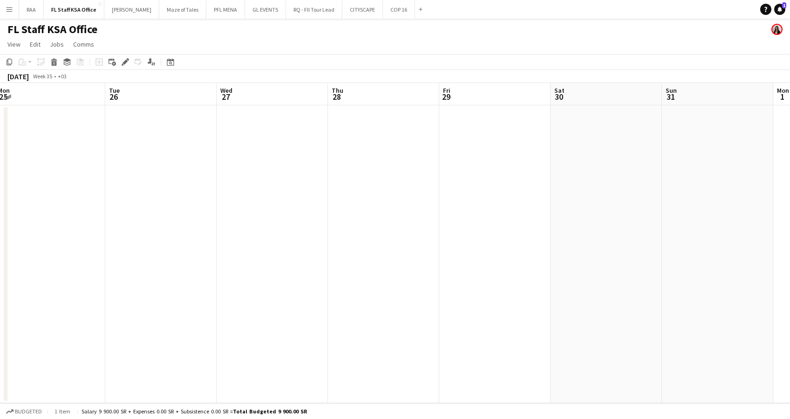
drag, startPoint x: 617, startPoint y: 254, endPoint x: 149, endPoint y: 257, distance: 468.9
click at [149, 257] on app-calendar-viewport "Thu 21 2/2 1 Job Fri 22 Sat 23 Sun 24 Mon 25 Tue 26 Wed 27 Thu 28 Fri 29 Sat 30…" at bounding box center [395, 243] width 790 height 320
drag, startPoint x: 536, startPoint y: 249, endPoint x: 108, endPoint y: 253, distance: 428.4
click at [108, 253] on app-calendar-viewport "Mon 25 Tue 26 Wed 27 Thu 28 Fri 29 Sat 30 Sun 31 Mon 1 Tue 2 Wed 3 Thu 4 Fri 5 …" at bounding box center [395, 243] width 790 height 320
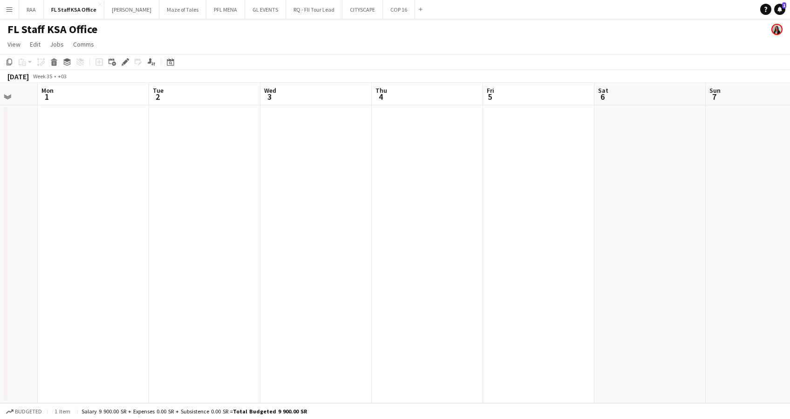
drag, startPoint x: 532, startPoint y: 253, endPoint x: 225, endPoint y: 267, distance: 306.7
click at [225, 267] on app-calendar-viewport "Fri 29 Sat 30 Sun 31 Mon 1 Tue 2 Wed 3 Thu 4 Fri 5 Sat 6 Sun 7 Mon 8 Tue 9 Wed …" at bounding box center [395, 243] width 790 height 320
drag, startPoint x: 562, startPoint y: 216, endPoint x: 235, endPoint y: 212, distance: 327.8
click at [235, 212] on app-calendar-viewport "Mon 1 Tue 2 Wed 3 Thu 4 Fri 5 Sat 6 Sun 7 Mon 8 Tue 9 Wed 10 Thu 11 Fri 12 Sat …" at bounding box center [395, 243] width 790 height 320
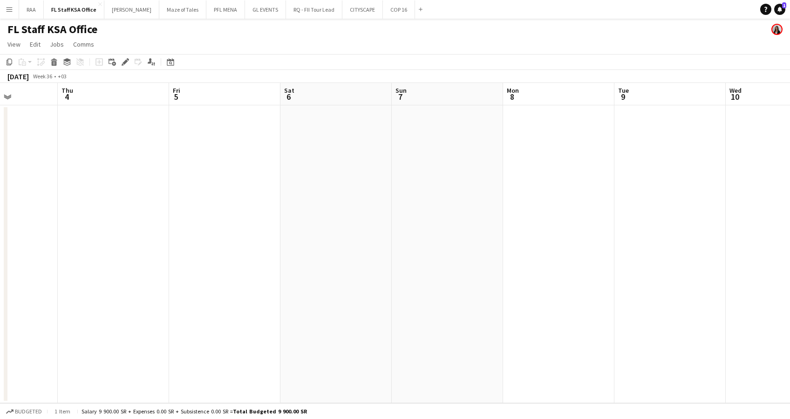
scroll to position [0, 301]
drag, startPoint x: 505, startPoint y: 195, endPoint x: 271, endPoint y: 198, distance: 233.3
click at [271, 198] on app-calendar-viewport "Wed 3 Thu 4 Fri 5 Sat 6 Sun 7 Mon 8 Tue 9 Wed 10 Thu 11 Fri 12 Sat 13 Sun 14 Mo…" at bounding box center [395, 243] width 790 height 320
drag, startPoint x: 602, startPoint y: 202, endPoint x: 393, endPoint y: 221, distance: 210.9
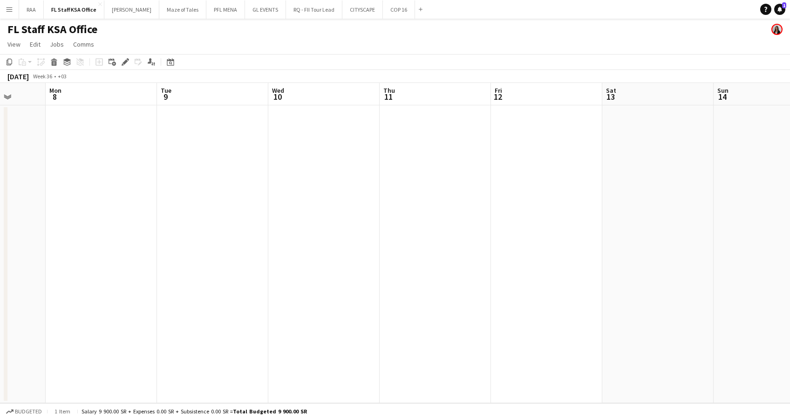
click at [393, 221] on app-calendar-viewport "Fri 5 Sat 6 Sun 7 Mon 8 Tue 9 Wed 10 Thu 11 Fri 12 Sat 13 Sun 14 Mon 15 Tue 16 …" at bounding box center [395, 243] width 790 height 320
click at [443, 140] on app-date-cell at bounding box center [434, 254] width 111 height 298
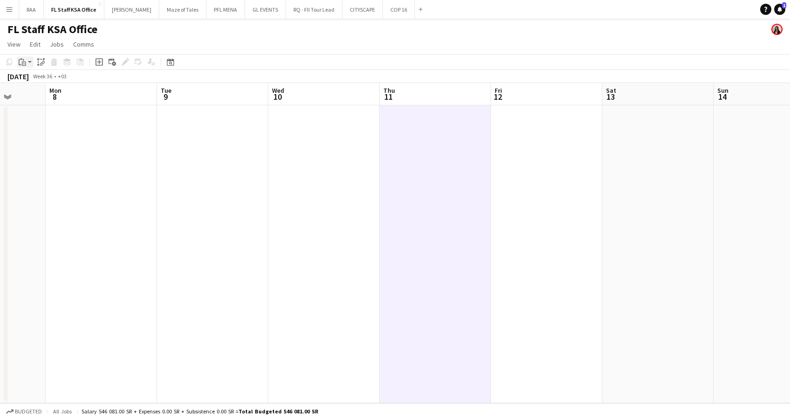
click at [29, 58] on app-action-btn "Paste" at bounding box center [25, 61] width 17 height 11
click at [61, 95] on link "Paste with crew Ctrl+Shift+V" at bounding box center [69, 95] width 88 height 8
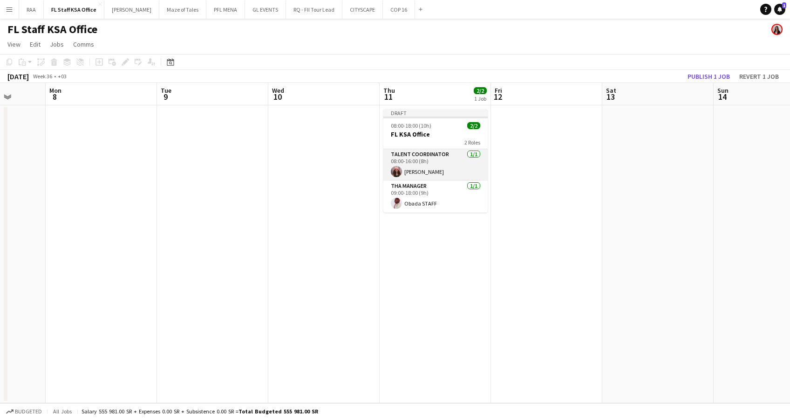
click at [413, 164] on app-card-role "Talent Coordinator [DATE] 08:00-16:00 (8h) [PERSON_NAME]" at bounding box center [435, 165] width 104 height 32
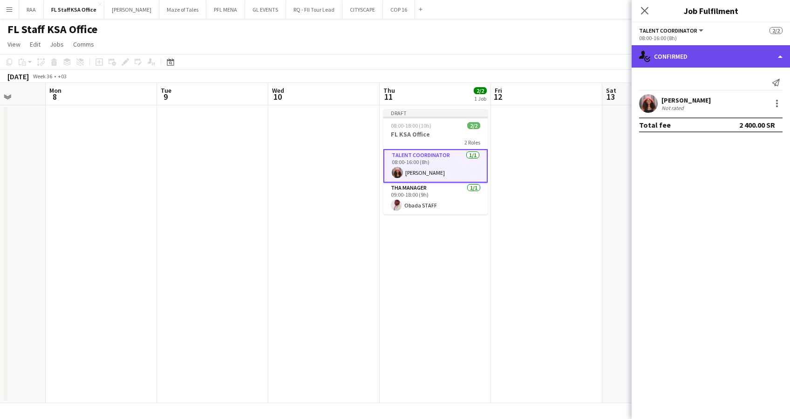
click at [688, 60] on div "single-neutral-actions-check-2 Confirmed" at bounding box center [710, 56] width 158 height 22
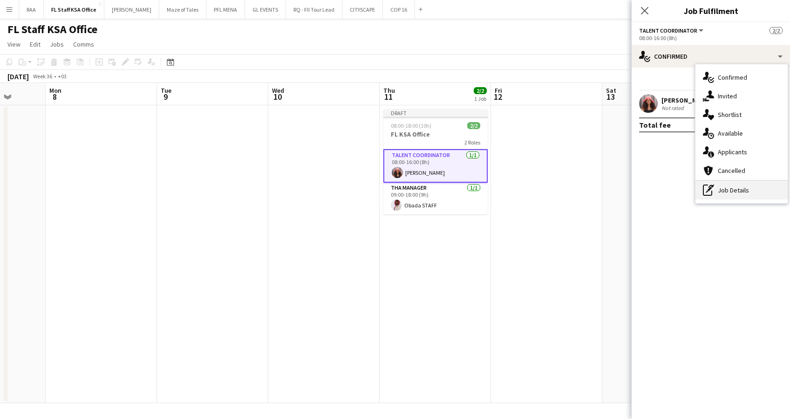
click at [730, 193] on div "pen-write Job Details" at bounding box center [741, 190] width 92 height 19
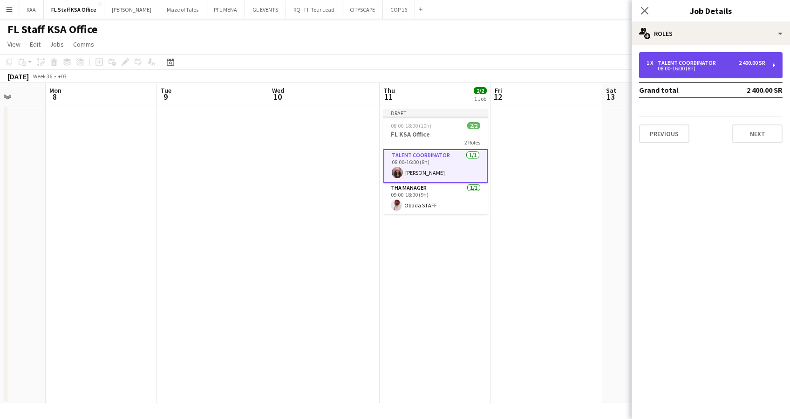
click at [708, 68] on div "08:00-16:00 (8h)" at bounding box center [705, 68] width 119 height 5
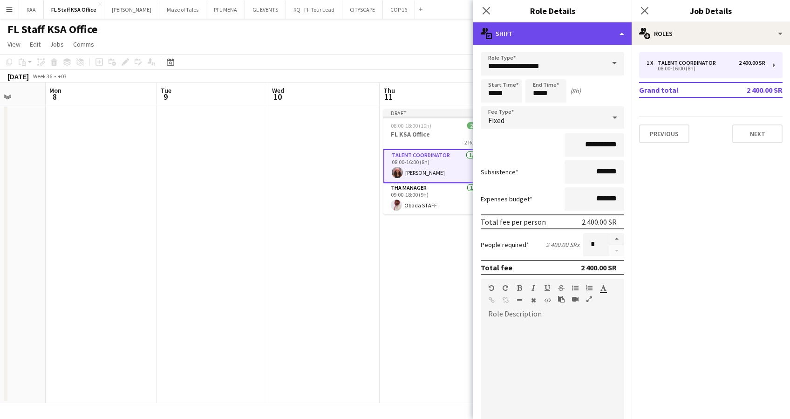
click at [608, 31] on div "multiple-actions-text Shift" at bounding box center [552, 33] width 158 height 22
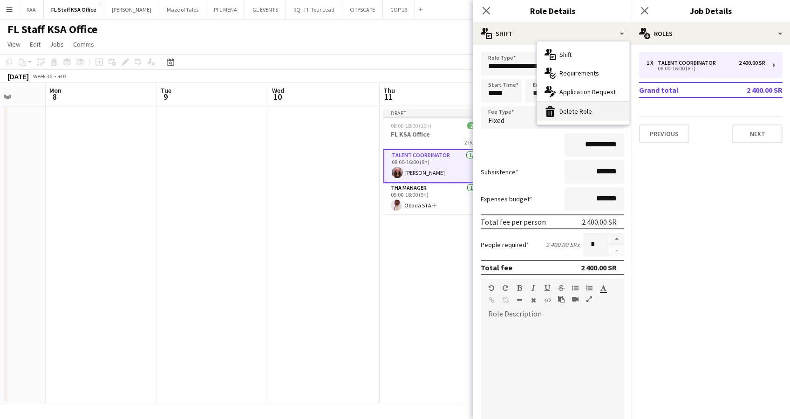
click at [592, 108] on div "bin-2 Delete Role" at bounding box center [583, 111] width 92 height 19
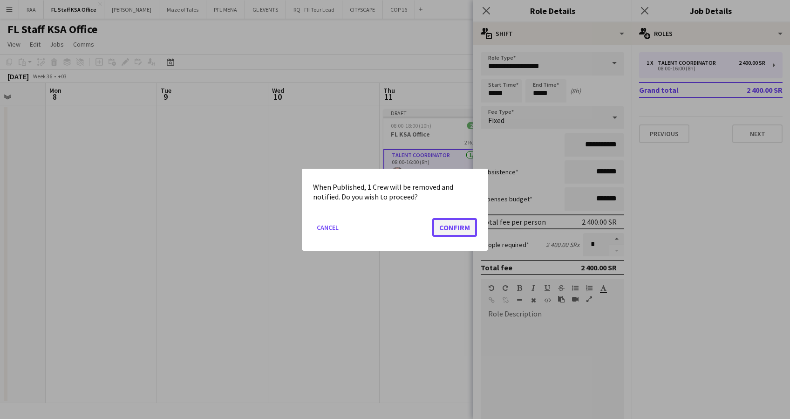
click at [451, 230] on button "Confirm" at bounding box center [454, 226] width 45 height 19
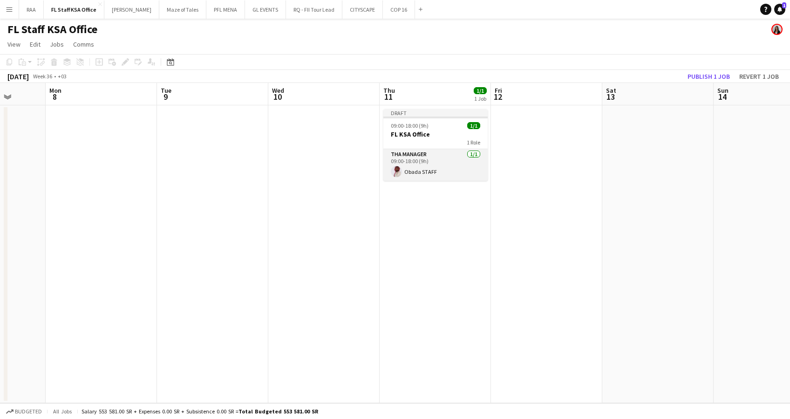
click at [442, 161] on app-card-role "THA Manager [DATE] 09:00-18:00 (9h) Obada STAFF" at bounding box center [435, 165] width 104 height 32
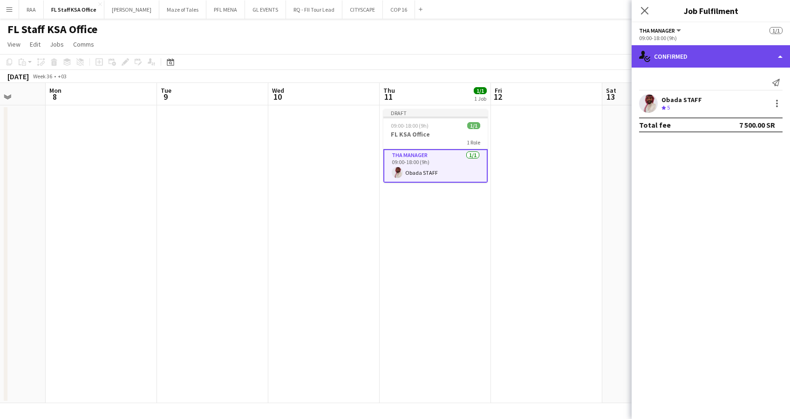
click at [706, 54] on div "single-neutral-actions-check-2 Confirmed" at bounding box center [710, 56] width 158 height 22
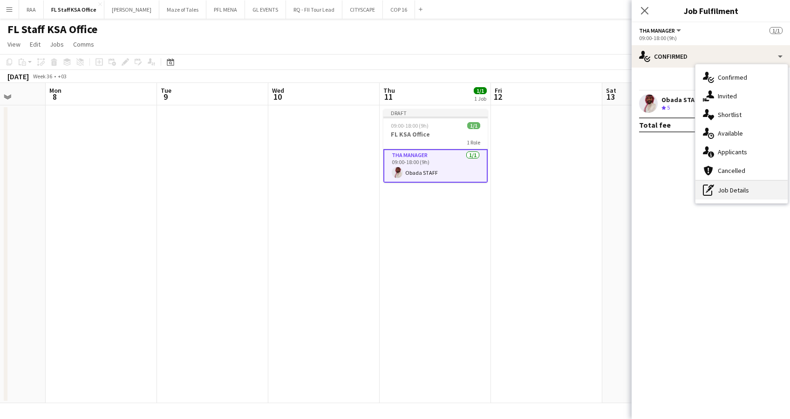
click at [714, 193] on div "pen-write Job Details" at bounding box center [741, 190] width 92 height 19
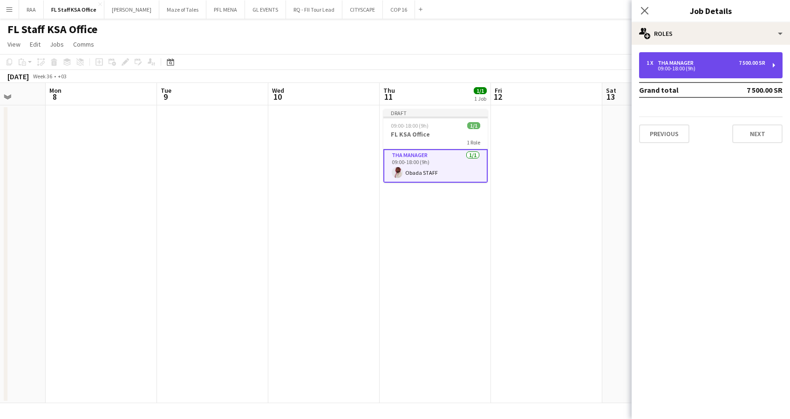
click at [703, 64] on div "1 x THA Manager 7 500.00 SR" at bounding box center [705, 63] width 119 height 7
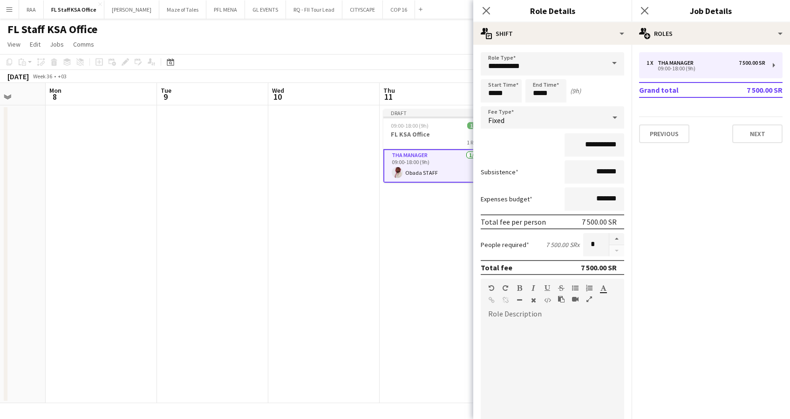
click at [337, 321] on app-date-cell at bounding box center [323, 254] width 111 height 298
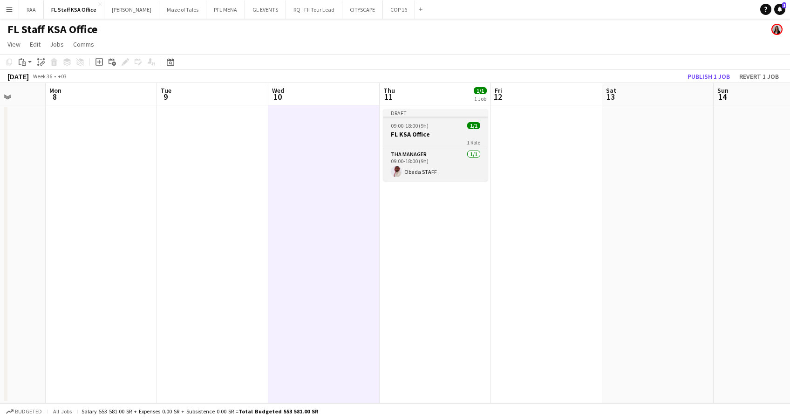
click at [440, 132] on h3 "FL KSA Office" at bounding box center [435, 134] width 104 height 8
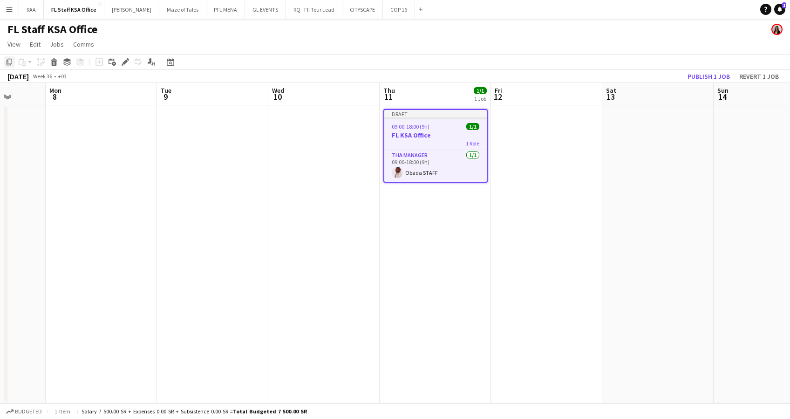
click at [9, 56] on div "Copy" at bounding box center [9, 61] width 11 height 11
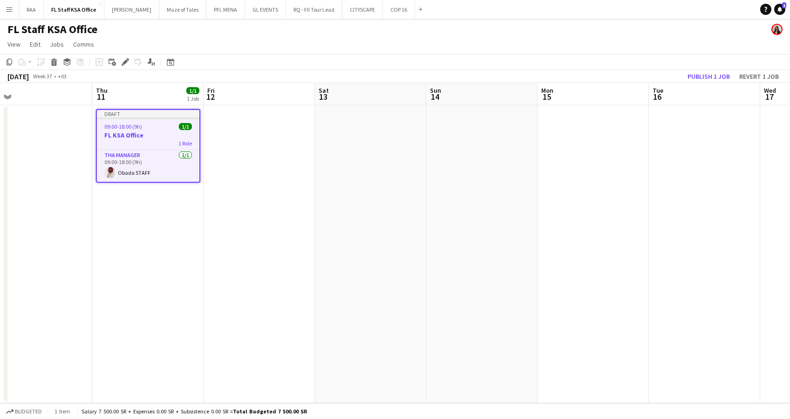
drag, startPoint x: 200, startPoint y: 243, endPoint x: -3, endPoint y: 246, distance: 202.6
click at [0, 246] on html "Menu Boards Boards Boards All jobs Status Workforce Workforce My Workforce Recr…" at bounding box center [395, 209] width 790 height 419
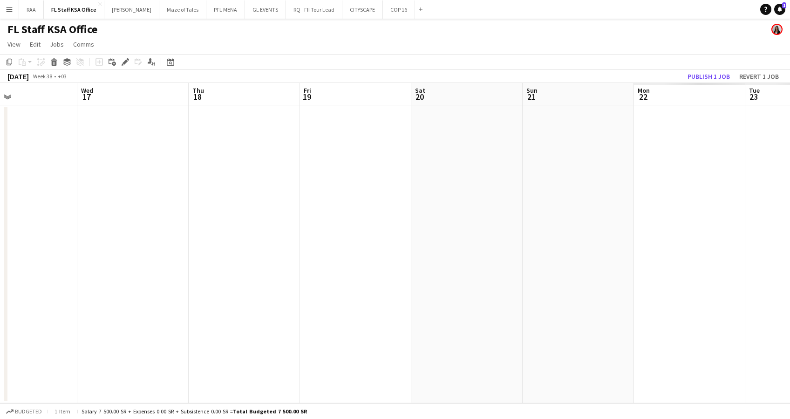
drag, startPoint x: 472, startPoint y: 244, endPoint x: 49, endPoint y: 254, distance: 422.4
click at [4, 247] on div "Sat 13 Sun 14 Mon 15 Tue 16 Wed 17 Thu 18 Fri 19 Sat 20 Sun 21 Mon 22 Tue 23 We…" at bounding box center [395, 243] width 790 height 320
drag, startPoint x: 268, startPoint y: 250, endPoint x: 136, endPoint y: 250, distance: 131.8
click at [136, 250] on app-calendar-viewport "Wed 17 Thu 18 Fri 19 Sat 20 Sun 21 Mon 22 Tue 23 Wed 24 Thu 25 Fri 26 Sat 27 Su…" at bounding box center [395, 243] width 790 height 320
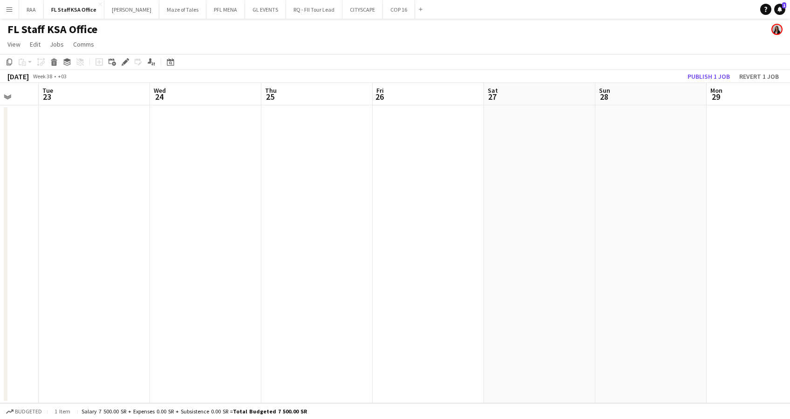
drag, startPoint x: 534, startPoint y: 250, endPoint x: 231, endPoint y: 258, distance: 302.7
click at [231, 258] on app-calendar-viewport "Fri 19 Sat 20 Sun 21 Mon 22 Tue 23 Wed 24 Thu 25 Fri 26 Sat 27 Sun 28 Mon 29 Tu…" at bounding box center [395, 243] width 790 height 320
drag, startPoint x: 489, startPoint y: 251, endPoint x: 284, endPoint y: 267, distance: 206.4
click at [284, 267] on app-calendar-viewport "Sun 21 Mon 22 Tue 23 Wed 24 Thu 25 Fri 26 Sat 27 Sun 28 Mon 29 Tue 30 Wed 1 Thu…" at bounding box center [395, 243] width 790 height 320
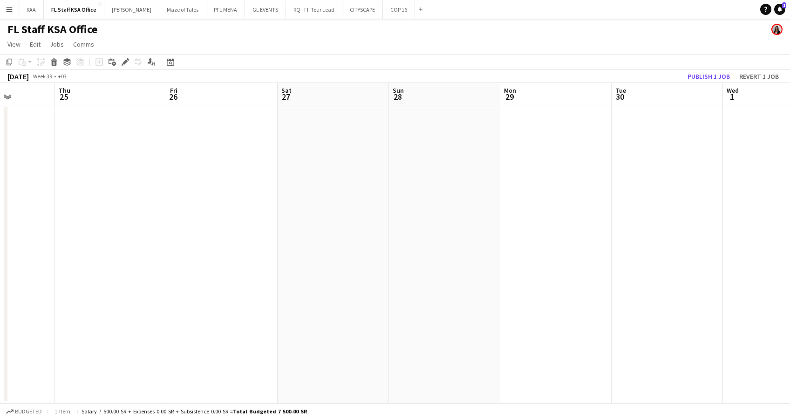
click at [451, 142] on app-date-cell at bounding box center [444, 254] width 111 height 298
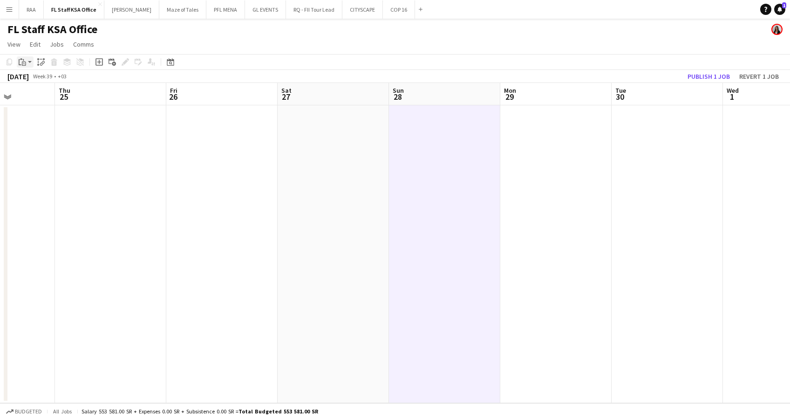
click at [27, 59] on div "Paste" at bounding box center [22, 61] width 11 height 11
click at [53, 98] on link "Paste with crew Ctrl+Shift+V" at bounding box center [69, 95] width 88 height 8
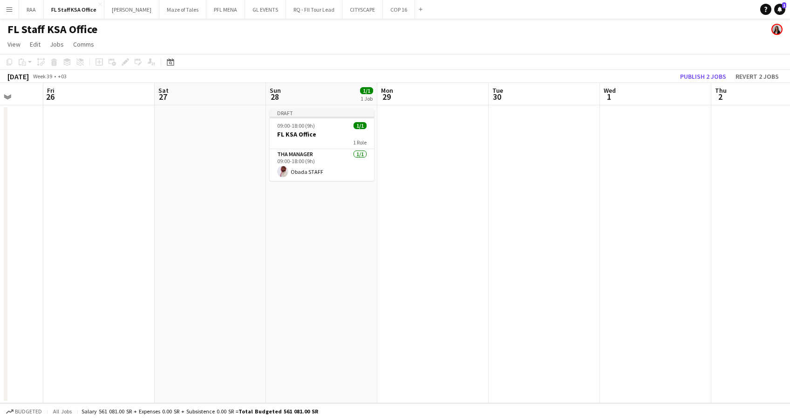
drag, startPoint x: 570, startPoint y: 238, endPoint x: 224, endPoint y: 236, distance: 345.9
click at [224, 236] on app-calendar-viewport "Tue 23 Wed 24 Thu 25 Fri 26 Sat 27 Sun 28 1/1 1 Job Mon 29 Tue 30 Wed 1 Thu 2 F…" at bounding box center [395, 243] width 790 height 320
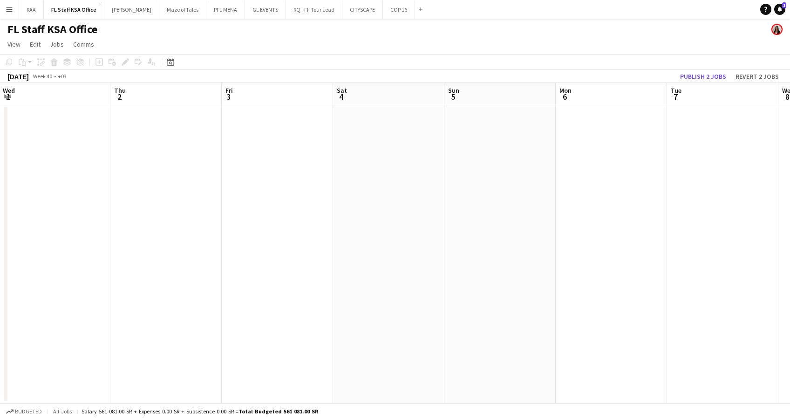
drag, startPoint x: 575, startPoint y: 238, endPoint x: 197, endPoint y: 245, distance: 377.7
click at [197, 245] on app-calendar-viewport "Sat 27 Sun 28 1/1 1 Job Mon 29 Tue 30 Wed 1 Thu 2 Fri 3 Sat 4 Sun 5 Mon 6 Tue 7…" at bounding box center [395, 243] width 790 height 320
drag, startPoint x: 441, startPoint y: 234, endPoint x: 68, endPoint y: 235, distance: 372.9
click at [68, 235] on app-calendar-viewport "Wed 1 Thu 2 Fri 3 Sat 4 Sun 5 Mon 6 Tue 7 Wed 8 Thu 9 Fri 10 Sat 11 Sun 12 Mon …" at bounding box center [395, 243] width 790 height 320
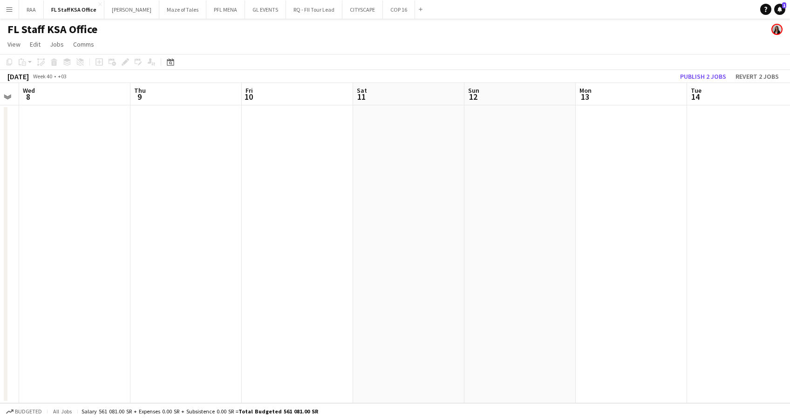
drag, startPoint x: 561, startPoint y: 227, endPoint x: 272, endPoint y: 228, distance: 288.7
click at [272, 228] on app-calendar-viewport "Sun 5 Mon 6 Tue 7 Wed 8 Thu 9 Fri 10 Sat 11 Sun 12 Mon 13 Tue 14 Wed 15 Thu 16 …" at bounding box center [395, 243] width 790 height 320
click at [512, 138] on app-date-cell at bounding box center [519, 254] width 111 height 298
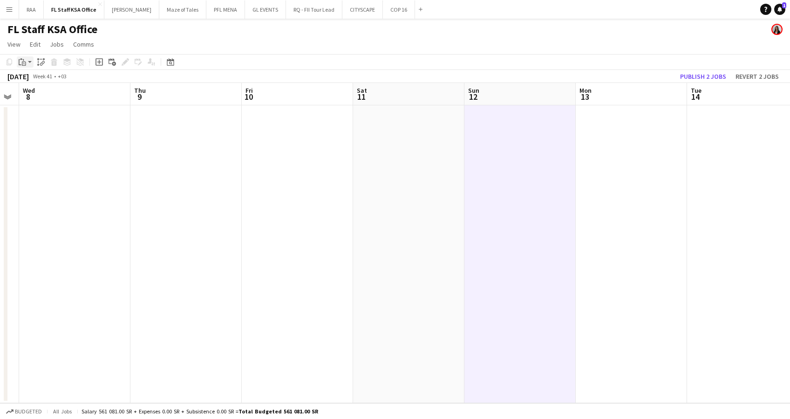
click at [27, 65] on div "Paste" at bounding box center [22, 61] width 11 height 11
click at [40, 95] on link "Paste with crew Ctrl+Shift+V" at bounding box center [69, 95] width 88 height 8
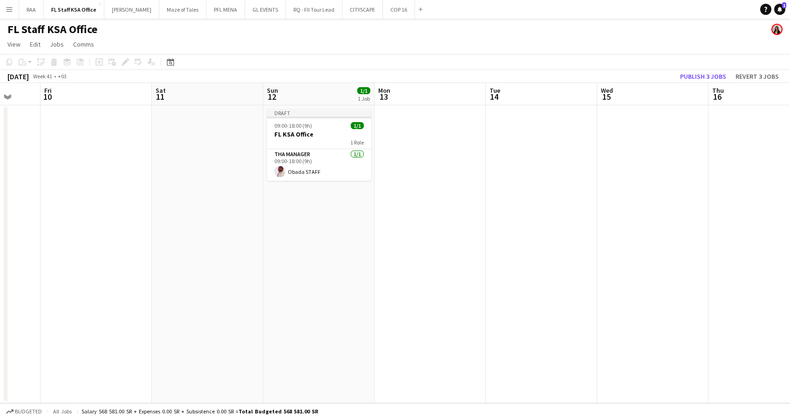
drag, startPoint x: 585, startPoint y: 242, endPoint x: 161, endPoint y: 240, distance: 423.7
click at [161, 240] on app-calendar-viewport "Tue 7 Wed 8 Thu 9 Fri 10 Sat 11 Sun 12 1/1 1 Job Mon 13 Tue 14 Wed 15 Thu 16 Fr…" at bounding box center [395, 243] width 790 height 320
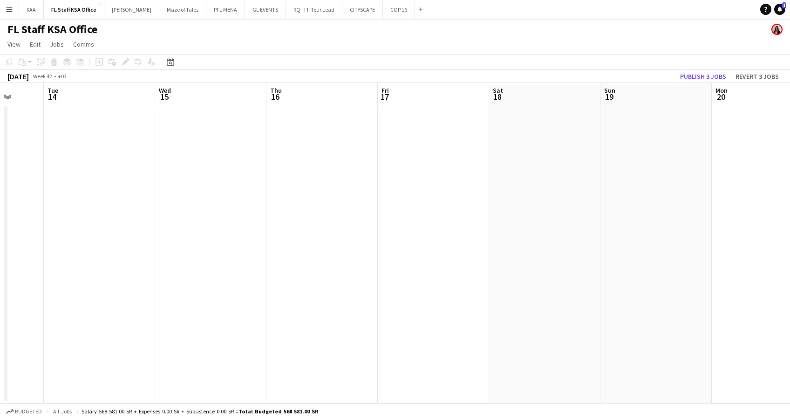
drag, startPoint x: 566, startPoint y: 238, endPoint x: 347, endPoint y: 237, distance: 219.3
click at [347, 237] on app-calendar-viewport "Sat 11 Sun 12 1/1 1 Job Mon 13 Tue 14 Wed 15 Thu 16 Fri 17 Sat 18 Sun 19 Mon 20…" at bounding box center [395, 243] width 790 height 320
drag, startPoint x: 594, startPoint y: 237, endPoint x: 126, endPoint y: 242, distance: 468.0
click at [126, 242] on app-calendar-viewport "Tue 14 Wed 15 Thu 16 Fri 17 Sat 18 Sun 19 Mon 20 Tue 21 Wed 22 Thu 23 Fri 24 Sa…" at bounding box center [395, 243] width 790 height 320
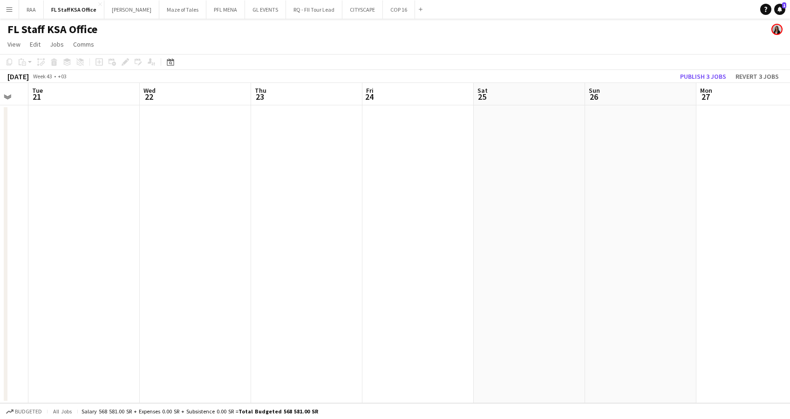
drag, startPoint x: 544, startPoint y: 239, endPoint x: 217, endPoint y: 240, distance: 326.9
click at [217, 240] on app-calendar-viewport "Sat 18 Sun 19 Mon 20 Tue 21 Wed 22 Thu 23 Fri 24 Sat 25 Sun 26 Mon 27 Tue 28 We…" at bounding box center [395, 243] width 790 height 320
drag, startPoint x: 559, startPoint y: 241, endPoint x: 363, endPoint y: 242, distance: 195.6
click at [363, 242] on app-calendar-viewport "Mon 20 Tue 21 Wed 22 Thu 23 Fri 24 Sat 25 Sun 26 Mon 27 Tue 28 Wed 29 Thu 30 Fr…" at bounding box center [395, 243] width 790 height 320
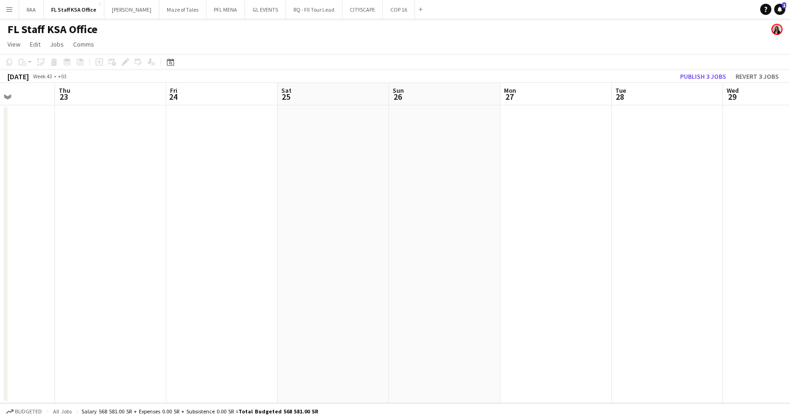
click at [440, 145] on app-date-cell at bounding box center [444, 254] width 111 height 298
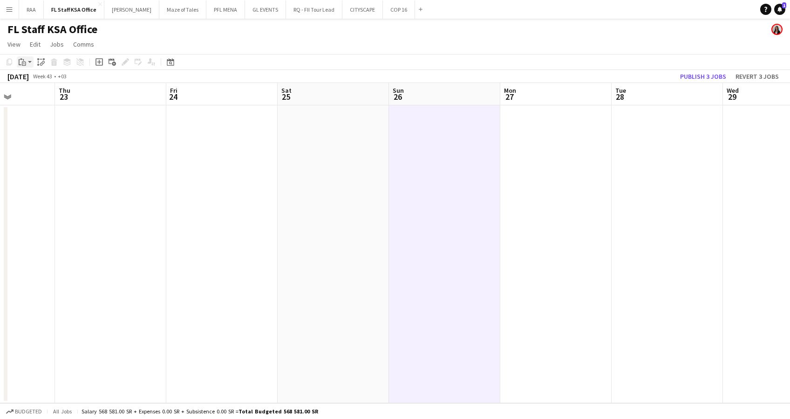
drag, startPoint x: 20, startPoint y: 67, endPoint x: 26, endPoint y: 67, distance: 6.1
click at [22, 67] on div "Paste" at bounding box center [22, 61] width 11 height 11
drag, startPoint x: 29, startPoint y: 66, endPoint x: 39, endPoint y: 64, distance: 10.0
click at [38, 64] on div "Copy Paste Paste Ctrl+V Paste with crew Ctrl+Shift+V Paste linked Job [GEOGRAPH…" at bounding box center [45, 61] width 82 height 11
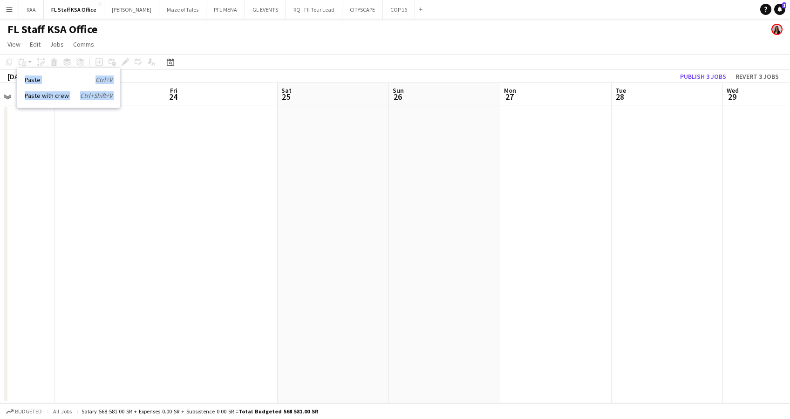
drag, startPoint x: 39, startPoint y: 64, endPoint x: 56, endPoint y: 100, distance: 39.6
click at [56, 100] on link "Paste with crew Ctrl+Shift+V" at bounding box center [69, 95] width 88 height 8
click at [409, 152] on app-date-cell at bounding box center [444, 254] width 111 height 298
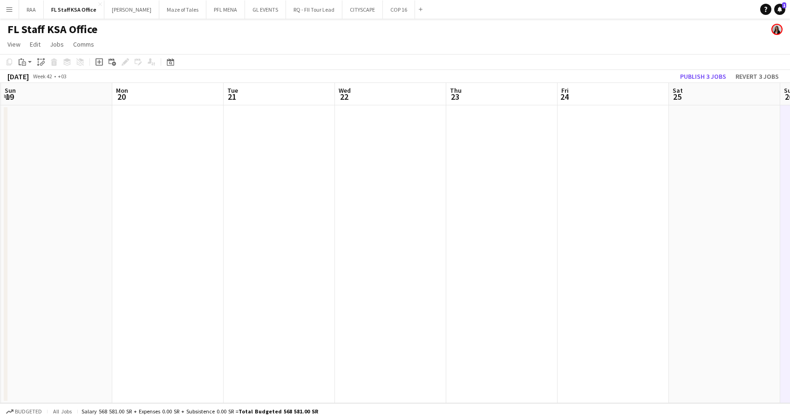
drag, startPoint x: 174, startPoint y: 216, endPoint x: 645, endPoint y: 263, distance: 473.0
click at [678, 263] on app-calendar-viewport "Fri 17 Sat 18 Sun 19 Mon 20 Tue 21 Wed 22 Thu 23 Fri 24 Sat 25 Sun 26 Mon 27 Tu…" at bounding box center [395, 243] width 790 height 320
drag, startPoint x: 291, startPoint y: 271, endPoint x: 735, endPoint y: 287, distance: 444.9
click at [735, 287] on app-calendar-viewport "Thu 16 Fri 17 Sat 18 Sun 19 Mon 20 Tue 21 Wed 22 Thu 23 Fri 24 Sat 25 Sun 26 Mo…" at bounding box center [395, 243] width 790 height 320
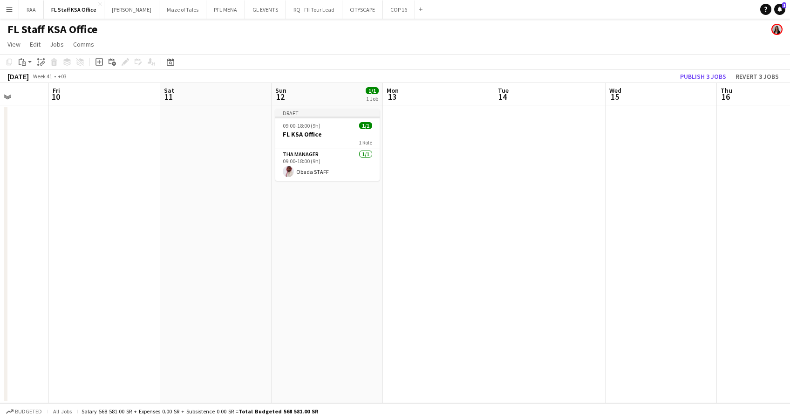
scroll to position [0, 264]
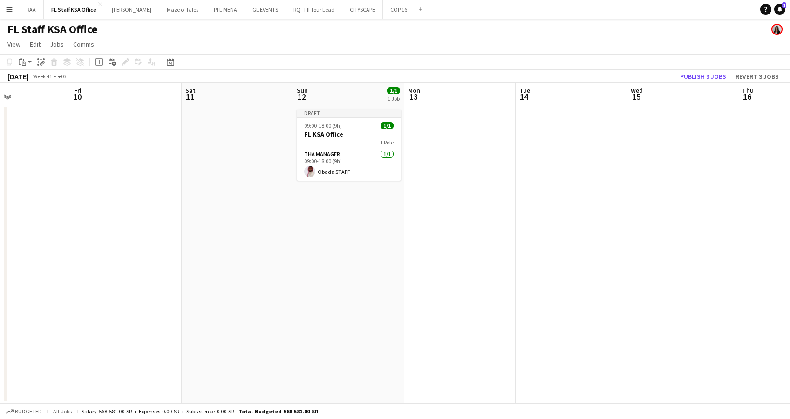
drag, startPoint x: 85, startPoint y: 262, endPoint x: 598, endPoint y: 287, distance: 514.2
click at [598, 287] on app-calendar-viewport "Tue 7 Wed 8 Thu 9 Fri 10 Sat 11 Sun 12 1/1 1 Job Mon 13 Tue 14 Wed 15 Thu 16 Fr…" at bounding box center [395, 243] width 790 height 320
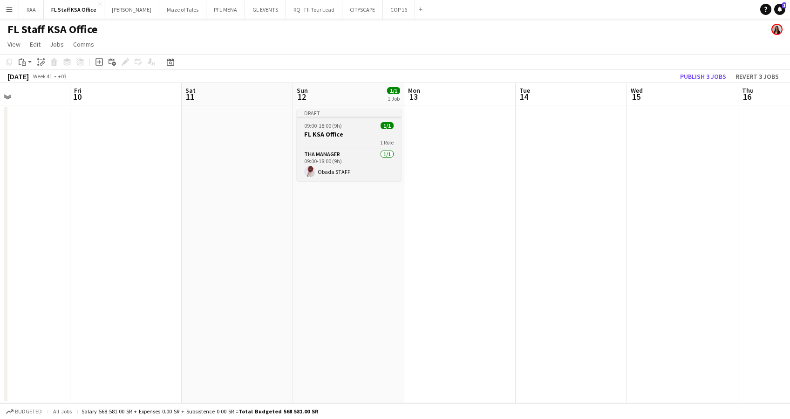
click at [358, 124] on div "09:00-18:00 (9h) 1/1" at bounding box center [349, 125] width 104 height 7
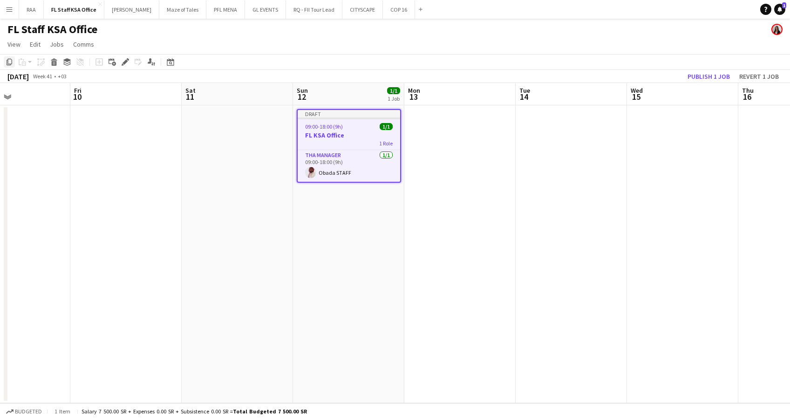
click at [10, 61] on icon "Copy" at bounding box center [9, 61] width 7 height 7
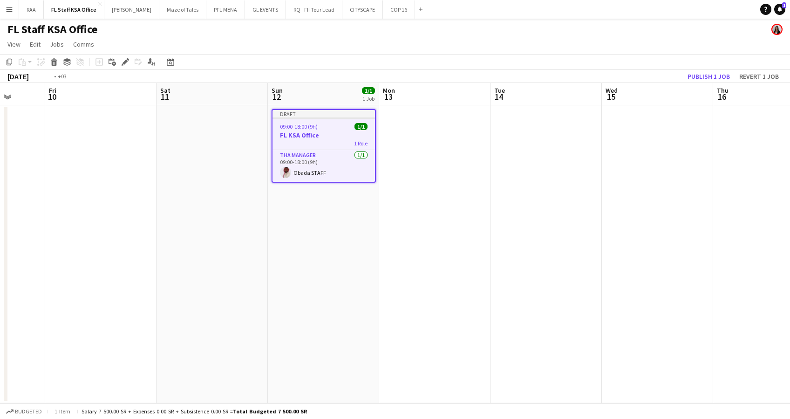
drag, startPoint x: 614, startPoint y: 270, endPoint x: -3, endPoint y: 240, distance: 617.7
click at [0, 240] on html "Menu Boards Boards Boards All jobs Status Workforce Workforce My Workforce Recr…" at bounding box center [395, 209] width 790 height 419
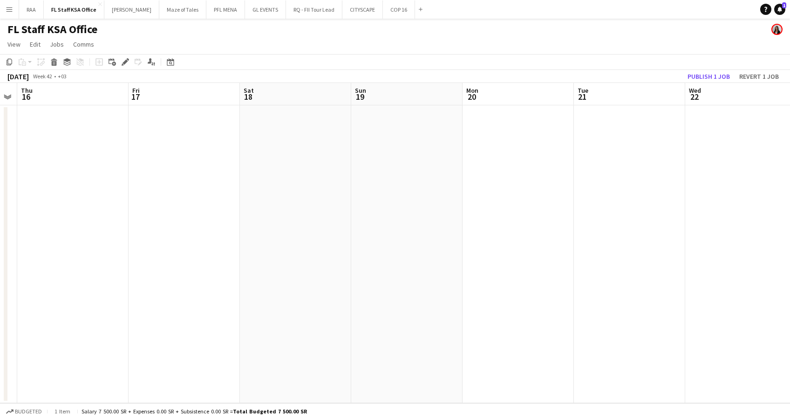
drag, startPoint x: 233, startPoint y: 255, endPoint x: 63, endPoint y: 244, distance: 170.3
click at [63, 244] on app-calendar-viewport "Sun 12 1/1 1 Job Mon 13 Tue 14 Wed 15 Thu 16 Fri 17 Sat 18 Sun 19 Mon 20 Tue 21…" at bounding box center [395, 243] width 790 height 320
drag, startPoint x: 466, startPoint y: 262, endPoint x: 163, endPoint y: 250, distance: 302.8
click at [138, 254] on app-calendar-viewport "Sun 19 Mon 20 Tue 21 Wed 22 Thu 23 Fri 24 Sat 25 Sun 26 Mon 27 Tue 28 Wed 29 Th…" at bounding box center [395, 243] width 790 height 320
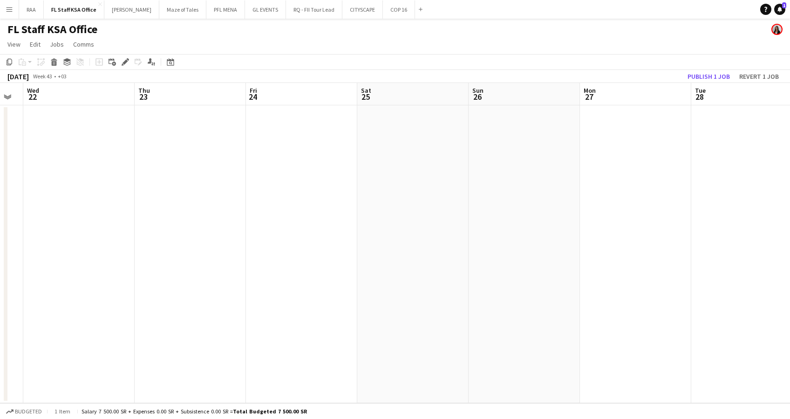
click at [533, 125] on app-date-cell at bounding box center [523, 254] width 111 height 298
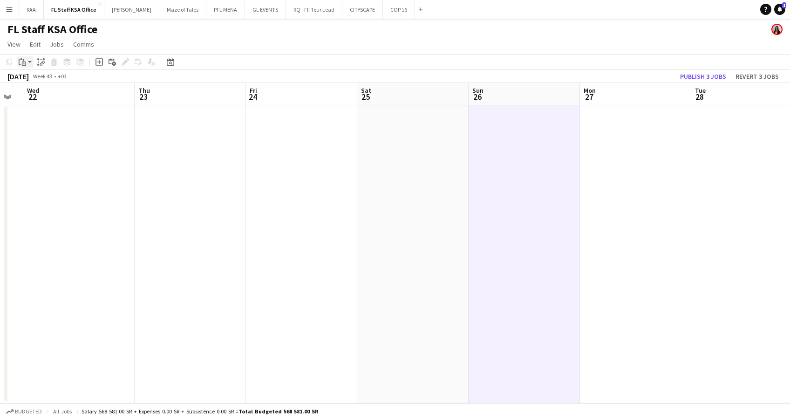
click at [27, 60] on div "Paste" at bounding box center [22, 61] width 11 height 11
click at [66, 132] on app-date-cell at bounding box center [78, 254] width 111 height 298
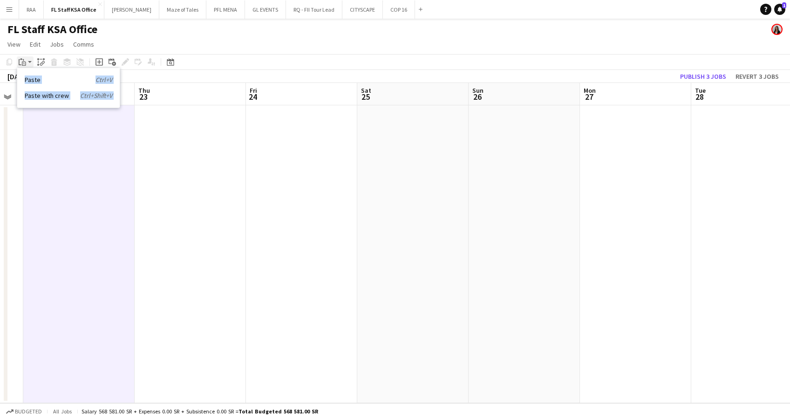
click at [22, 62] on icon "Paste" at bounding box center [22, 61] width 7 height 7
click at [30, 61] on app-action-btn "Paste" at bounding box center [25, 61] width 17 height 11
click at [510, 130] on app-date-cell at bounding box center [523, 254] width 111 height 298
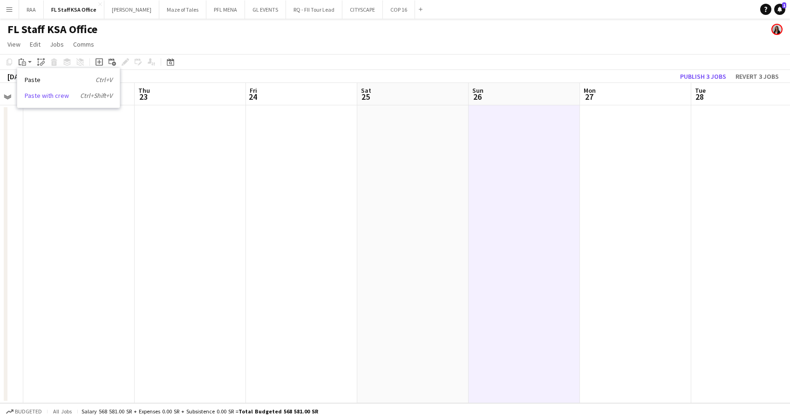
click at [47, 97] on link "Paste with crew Ctrl+Shift+V" at bounding box center [69, 95] width 88 height 8
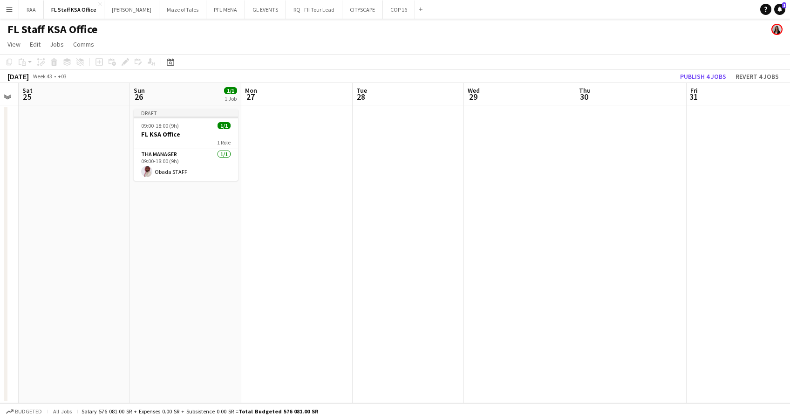
drag, startPoint x: 537, startPoint y: 248, endPoint x: 197, endPoint y: 238, distance: 340.5
click at [197, 238] on app-calendar-viewport "Tue 21 Wed 22 Thu 23 Fri 24 Sat 25 Sun 26 1/1 1 Job Mon 27 Tue 28 Wed 29 Thu 30…" at bounding box center [395, 243] width 790 height 320
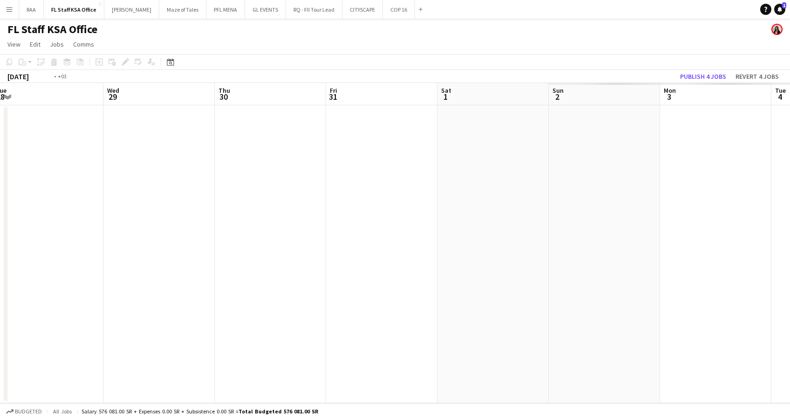
drag, startPoint x: 527, startPoint y: 243, endPoint x: 177, endPoint y: 232, distance: 349.8
click at [152, 230] on app-calendar-viewport "Fri 24 Sat 25 Sun 26 1/1 1 Job Mon 27 Tue 28 Wed 29 Thu 30 Fri 31 Sat 1 Sun 2 M…" at bounding box center [395, 243] width 790 height 320
drag, startPoint x: 346, startPoint y: 247, endPoint x: 138, endPoint y: 244, distance: 207.7
click at [138, 244] on app-calendar-viewport "Tue 28 Wed 29 Thu 30 Fri 31 Sat 1 Sun 2 Mon 3 Tue 4 Wed 5 Thu 6 Fri 7 Sat 8 Sun…" at bounding box center [395, 243] width 790 height 320
drag, startPoint x: 460, startPoint y: 244, endPoint x: 0, endPoint y: 243, distance: 460.5
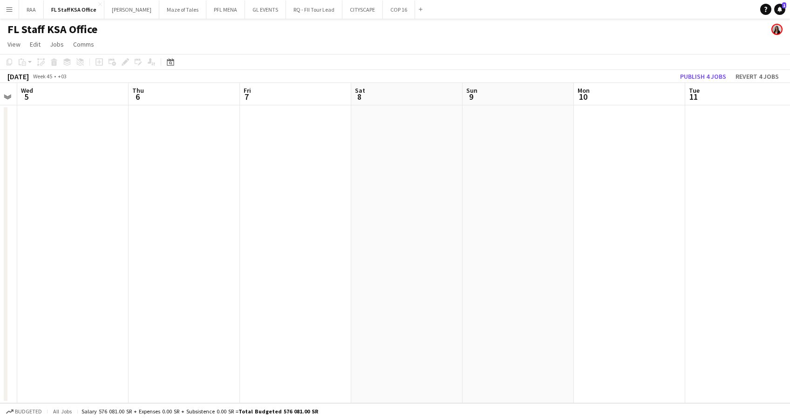
click at [0, 244] on html "Menu Boards Boards Boards All jobs Status Workforce Workforce My Workforce Recr…" at bounding box center [395, 209] width 790 height 419
drag, startPoint x: 499, startPoint y: 257, endPoint x: 149, endPoint y: 258, distance: 350.1
click at [149, 258] on app-calendar-viewport "Mon 3 Tue 4 Wed 5 Thu 6 Fri 7 Sat 8 Sun 9 Mon 10 Tue 11 Wed 12 Thu 13 Fri 14 Sa…" at bounding box center [395, 243] width 790 height 320
click at [264, 143] on app-date-cell at bounding box center [278, 254] width 111 height 298
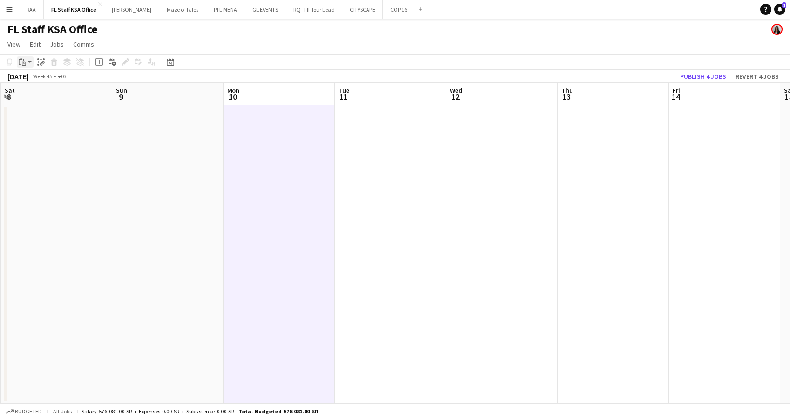
click at [30, 60] on app-action-btn "Paste" at bounding box center [25, 61] width 17 height 11
click at [51, 93] on link "Paste with crew Ctrl+Shift+V" at bounding box center [69, 95] width 88 height 8
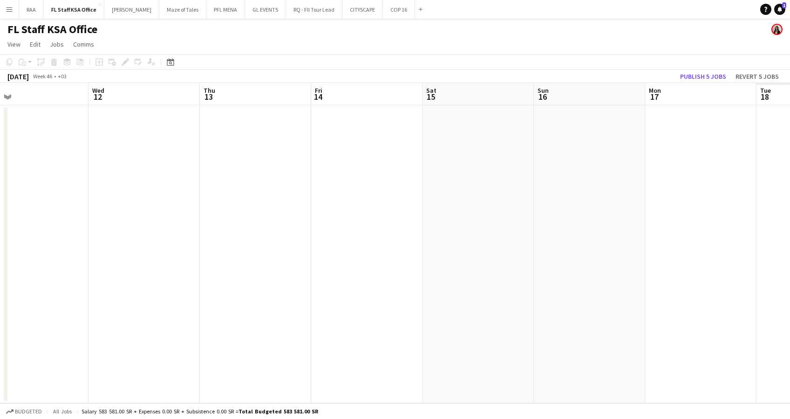
drag, startPoint x: 537, startPoint y: 253, endPoint x: 179, endPoint y: 253, distance: 357.6
click at [179, 253] on app-calendar-viewport "Sat 8 Sun 9 Mon 10 1/1 1 Job Tue 11 Wed 12 Thu 13 Fri 14 Sat 15 Sun 16 Mon 17 T…" at bounding box center [395, 243] width 790 height 320
drag, startPoint x: 719, startPoint y: 287, endPoint x: 311, endPoint y: 283, distance: 407.9
click at [311, 283] on app-calendar-viewport "Mon 10 1/1 1 Job Tue 11 Wed 12 Thu 13 Fri 14 Sat 15 Sun 16 Mon 17 Tue 18 Wed 19…" at bounding box center [395, 243] width 790 height 320
drag, startPoint x: 693, startPoint y: 275, endPoint x: 291, endPoint y: 273, distance: 402.3
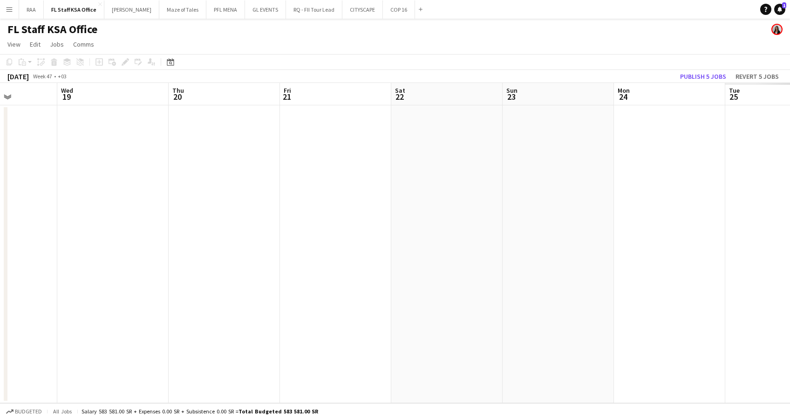
click at [291, 273] on app-calendar-viewport "Sun 16 Mon 17 Tue 18 Wed 19 Thu 20 Fri 21 Sat 22 Sun 23 Mon 24 Tue 25 Wed 26 Th…" at bounding box center [395, 243] width 790 height 320
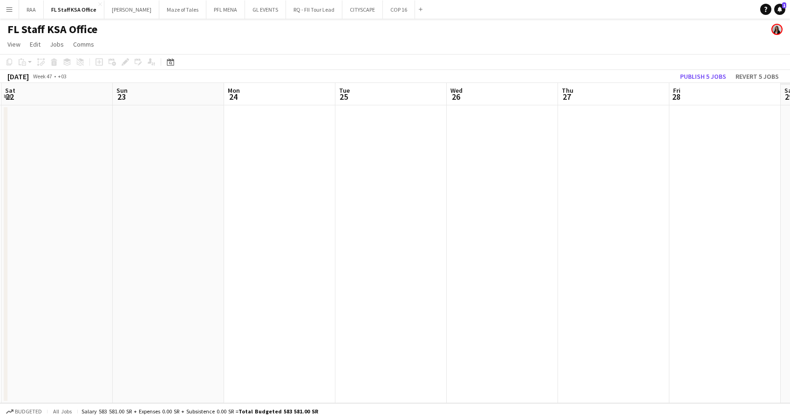
drag, startPoint x: 236, startPoint y: 282, endPoint x: 151, endPoint y: 284, distance: 84.8
click at [151, 284] on app-calendar-viewport "Tue 18 Wed 19 Thu 20 Fri 21 Sat 22 Sun 23 Mon 24 Tue 25 Wed 26 Thu 27 Fri 28 Sa…" at bounding box center [395, 243] width 790 height 320
click at [482, 149] on app-date-cell at bounding box center [498, 254] width 111 height 298
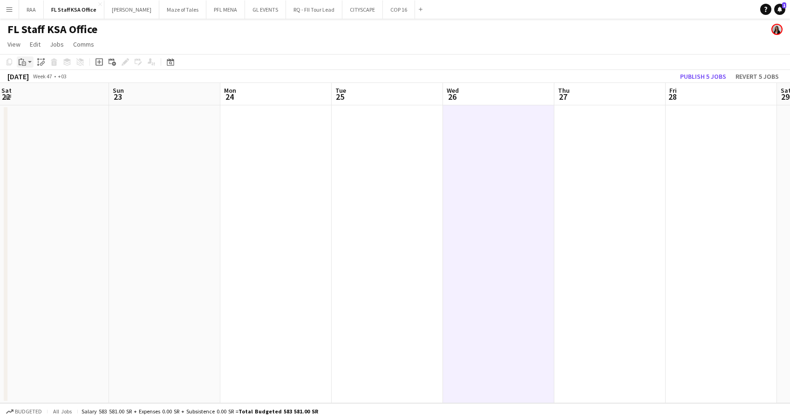
click at [27, 61] on div "Paste" at bounding box center [22, 61] width 11 height 11
click at [41, 94] on link "Paste with crew Ctrl+Shift+V" at bounding box center [69, 95] width 88 height 8
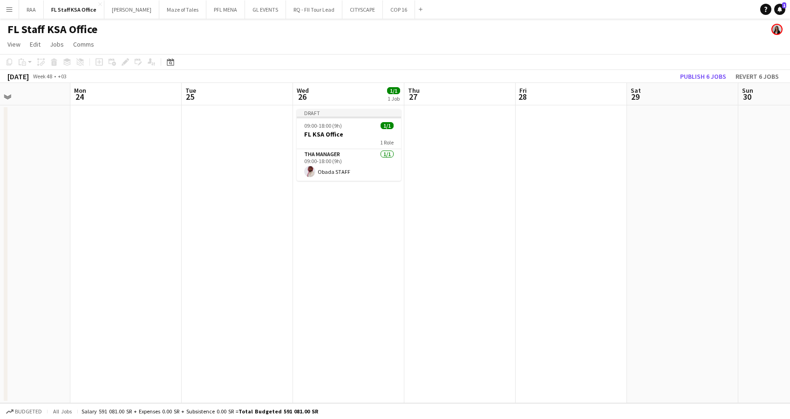
drag, startPoint x: 195, startPoint y: 257, endPoint x: 3, endPoint y: 251, distance: 191.9
click at [0, 251] on html "Menu Boards Boards Boards All jobs Status Workforce Workforce My Workforce Recr…" at bounding box center [395, 209] width 790 height 419
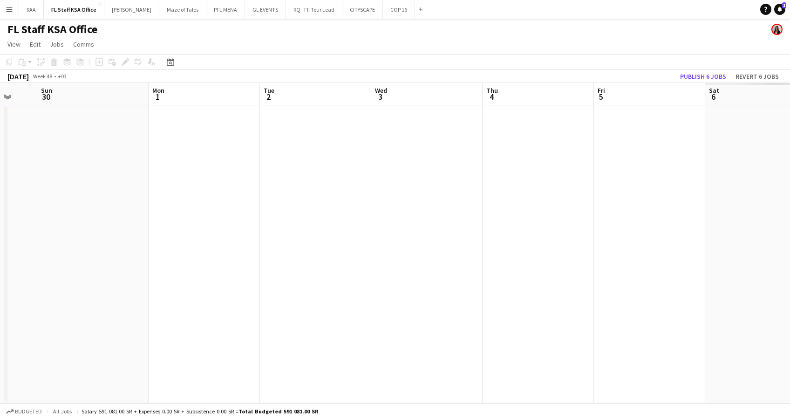
drag, startPoint x: 611, startPoint y: 266, endPoint x: 100, endPoint y: 256, distance: 510.9
click at [100, 256] on app-calendar-viewport "Wed 26 1/1 1 Job Thu 27 Fri 28 Sat 29 Sun 30 Mon 1 Tue 2 Wed 3 Thu 4 Fri 5 Sat …" at bounding box center [395, 243] width 790 height 320
drag, startPoint x: 415, startPoint y: 259, endPoint x: 205, endPoint y: 255, distance: 210.5
click at [205, 255] on app-calendar-viewport "Fri 28 Sat 29 Sun 30 Mon 1 Tue 2 Wed 3 Thu 4 Fri 5 Sat 6 Sun 7 Mon 8 Tue 9 Wed …" at bounding box center [395, 243] width 790 height 320
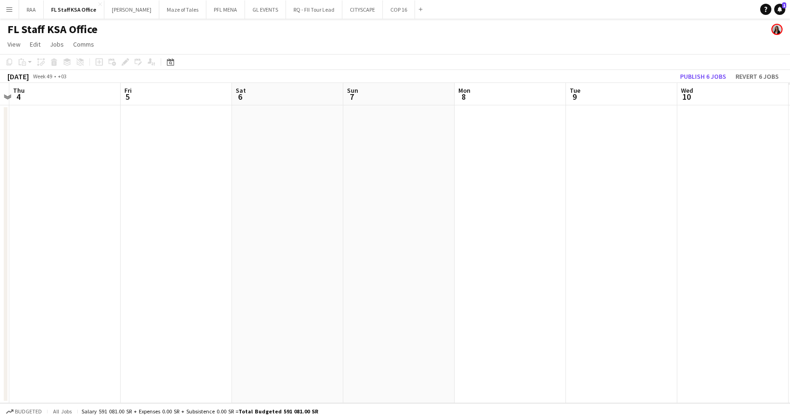
scroll to position [0, 440]
drag, startPoint x: 423, startPoint y: 261, endPoint x: 197, endPoint y: 258, distance: 225.8
click at [197, 258] on app-calendar-viewport "Sun 30 Mon 1 Tue 2 Wed 3 Thu 4 Fri 5 Sat 6 Sun 7 Mon 8 Tue 9 Wed 10 Thu 11 Fri …" at bounding box center [395, 243] width 790 height 320
drag, startPoint x: 433, startPoint y: 260, endPoint x: 145, endPoint y: 262, distance: 288.2
click at [143, 261] on app-calendar-viewport "Tue 2 Wed 3 Thu 4 Fri 5 Sat 6 Sun 7 Mon 8 Tue 9 Wed 10 Thu 11 Fri 12 Sat 13 Sun…" at bounding box center [395, 243] width 790 height 320
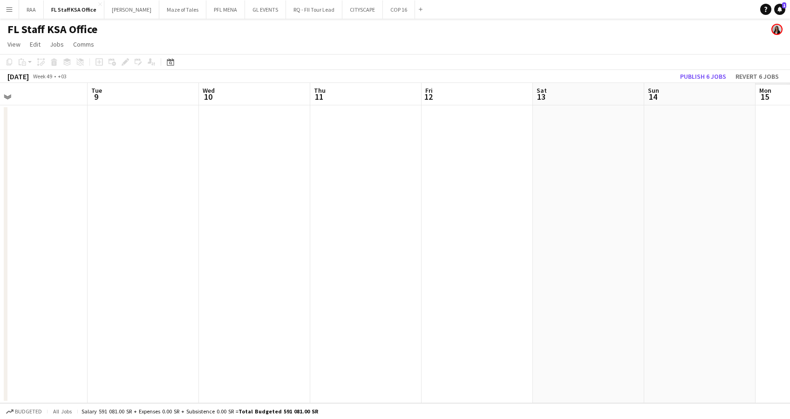
scroll to position [0, 286]
click at [422, 158] on app-date-cell at bounding box center [437, 254] width 111 height 298
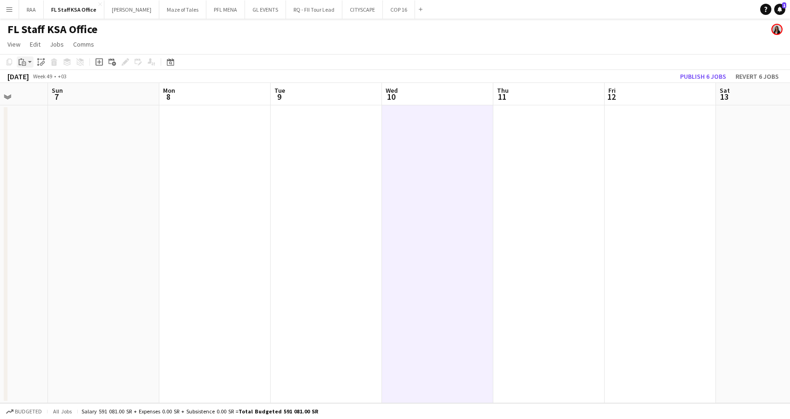
click at [27, 60] on div "Paste" at bounding box center [22, 61] width 11 height 11
click at [51, 93] on link "Paste with crew Ctrl+Shift+V" at bounding box center [69, 95] width 88 height 8
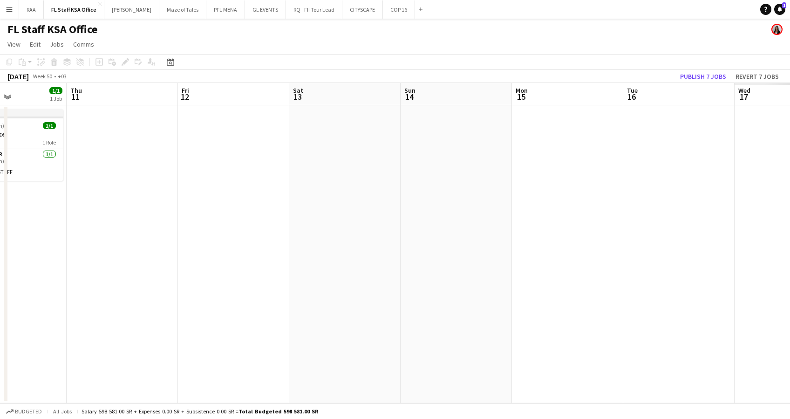
drag, startPoint x: 437, startPoint y: 245, endPoint x: 0, endPoint y: 239, distance: 436.8
click at [0, 239] on html "Menu Boards Boards Boards All jobs Status Workforce Workforce My Workforce Recr…" at bounding box center [395, 209] width 790 height 419
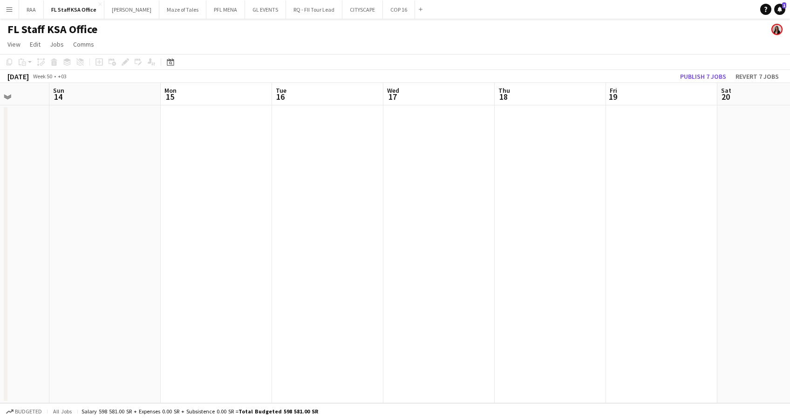
drag, startPoint x: 525, startPoint y: 242, endPoint x: 61, endPoint y: 238, distance: 463.8
click at [61, 238] on app-calendar-viewport "Wed 10 1/1 1 Job Thu 11 Fri 12 Sat 13 Sun 14 Mon 15 Tue 16 Wed 17 Thu 18 Fri 19…" at bounding box center [395, 243] width 790 height 320
drag, startPoint x: 465, startPoint y: 242, endPoint x: -3, endPoint y: 226, distance: 468.2
click at [0, 226] on html "Menu Boards Boards Boards All jobs Status Workforce Workforce My Workforce Recr…" at bounding box center [395, 209] width 790 height 419
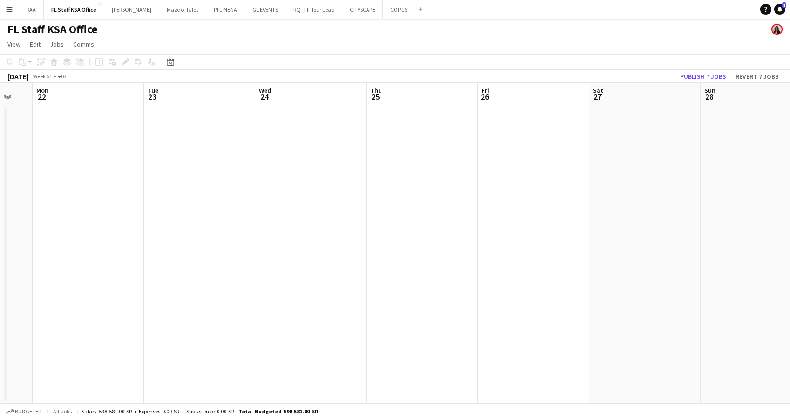
drag, startPoint x: 525, startPoint y: 231, endPoint x: 191, endPoint y: 241, distance: 333.5
click at [191, 241] on app-calendar-viewport "Thu 18 Fri 19 Sat 20 Sun 21 Mon 22 Tue 23 Wed 24 Thu 25 Fri 26 Sat 27 Sun 28 Mo…" at bounding box center [395, 243] width 790 height 320
click at [440, 142] on app-date-cell at bounding box center [421, 254] width 111 height 298
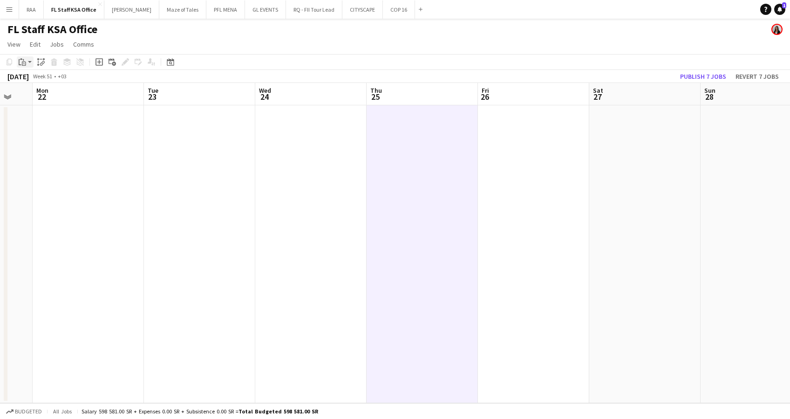
click at [27, 57] on div "Paste" at bounding box center [22, 61] width 11 height 11
click at [41, 97] on link "Paste with crew Ctrl+Shift+V" at bounding box center [69, 95] width 88 height 8
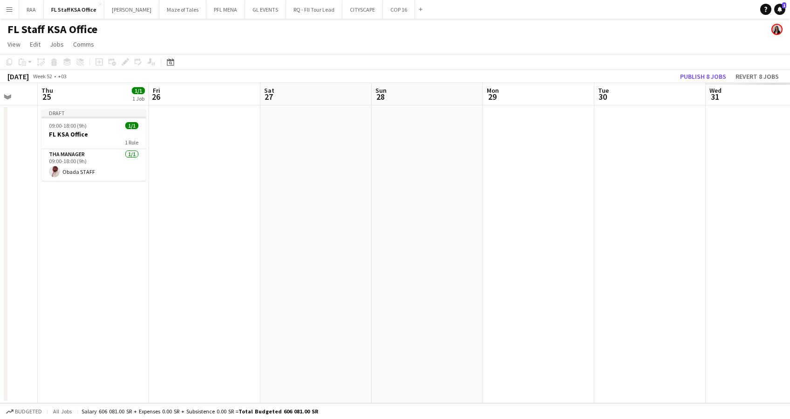
drag, startPoint x: 512, startPoint y: 244, endPoint x: 95, endPoint y: 261, distance: 417.5
click at [99, 261] on app-calendar-viewport "Mon 22 Tue 23 Wed 24 Thu 25 1/1 1 Job Fri 26 Sat 27 Sun 28 Mon 29 Tue 30 Wed 31…" at bounding box center [395, 243] width 790 height 320
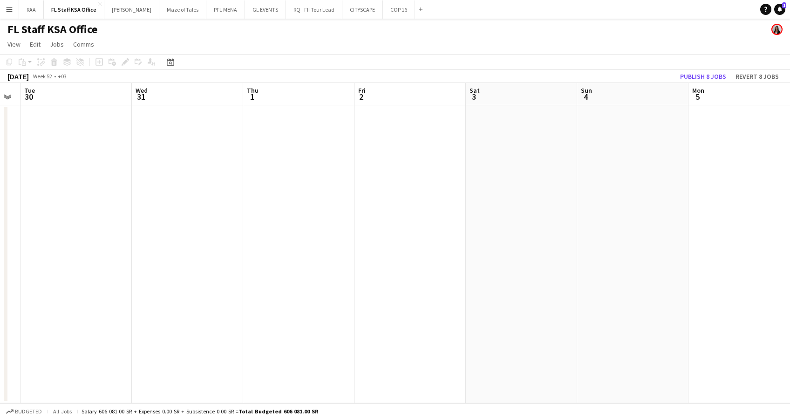
drag, startPoint x: 461, startPoint y: 248, endPoint x: 246, endPoint y: 280, distance: 217.5
click at [132, 262] on app-calendar-viewport "Fri 26 Sat 27 Sun 28 Mon 29 Tue 30 Wed 31 Thu 1 Fri 2 Sat 3 Sun 4 Mon 5 Tue 6 W…" at bounding box center [395, 243] width 790 height 320
drag, startPoint x: 643, startPoint y: 276, endPoint x: 326, endPoint y: 281, distance: 317.1
click at [326, 281] on app-calendar-viewport "Sun 28 Mon 29 Tue 30 Wed 31 Thu 1 Fri 2 Sat 3 Sun 4 Mon 5 Tue 6 Wed 7 Thu 8 Fri…" at bounding box center [395, 243] width 790 height 320
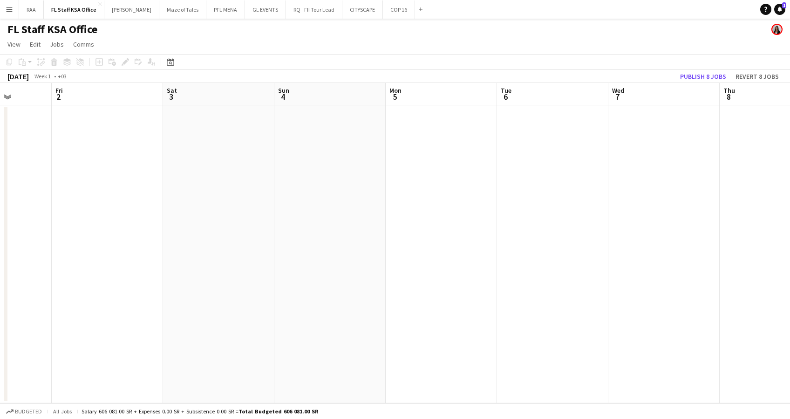
drag, startPoint x: 516, startPoint y: 269, endPoint x: 149, endPoint y: 285, distance: 367.7
click at [149, 285] on app-calendar-viewport "Tue 30 Wed 31 Thu 1 Fri 2 Sat 3 Sun 4 Mon 5 Tue 6 Wed 7 Thu 8 Fri 9 Sat 10 Sun …" at bounding box center [395, 243] width 790 height 320
drag, startPoint x: 529, startPoint y: 258, endPoint x: 272, endPoint y: 259, distance: 256.5
click at [272, 259] on app-calendar-viewport "Sat 3 Sun 4 Mon 5 Tue 6 Wed 7 Thu 8 Fri 9 Sat 10 Sun 11 Mon 12 Tue 13 Wed 14 Th…" at bounding box center [395, 243] width 790 height 320
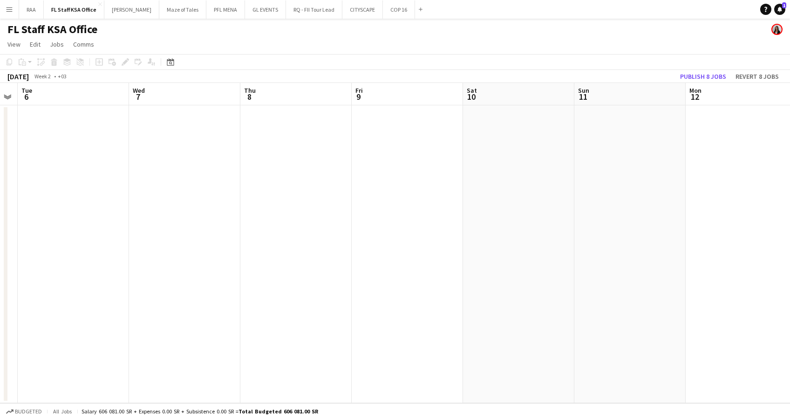
click at [481, 139] on app-date-cell at bounding box center [518, 254] width 111 height 298
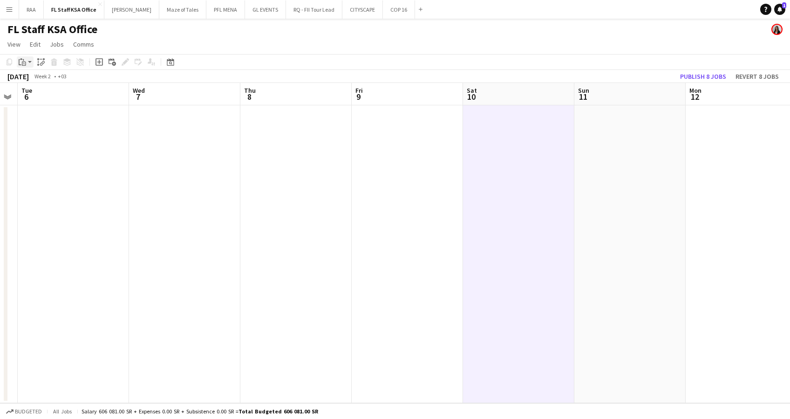
click at [27, 59] on div "Paste" at bounding box center [22, 61] width 11 height 11
click at [44, 97] on link "Paste with crew Ctrl+Shift+V" at bounding box center [69, 95] width 88 height 8
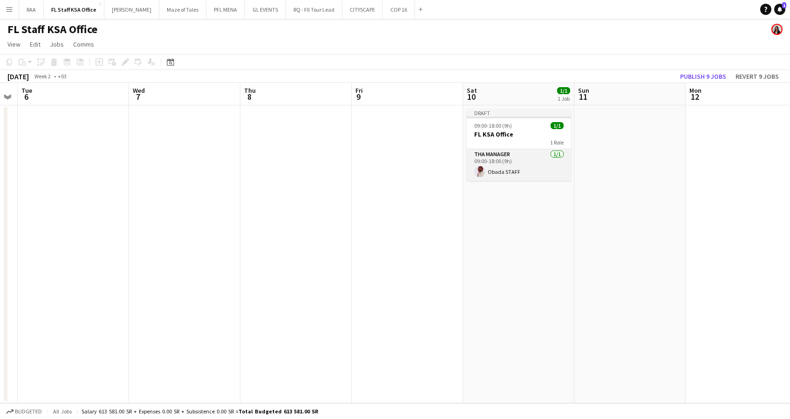
click at [521, 159] on app-card-role "THA Manager [DATE] 09:00-18:00 (9h) Obada STAFF" at bounding box center [519, 165] width 104 height 32
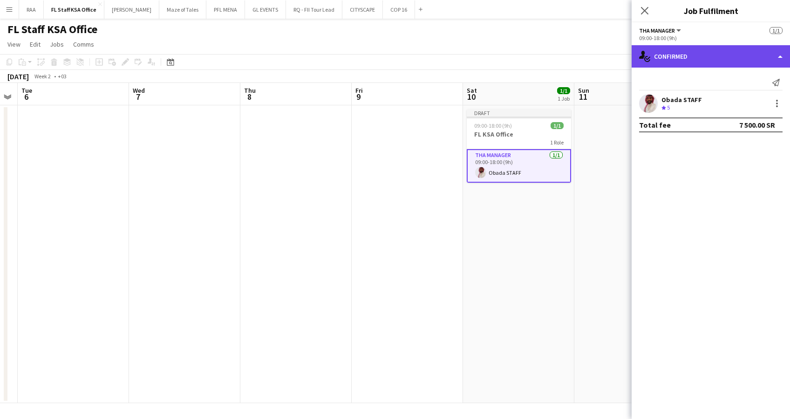
click at [721, 53] on div "single-neutral-actions-check-2 Confirmed" at bounding box center [710, 56] width 158 height 22
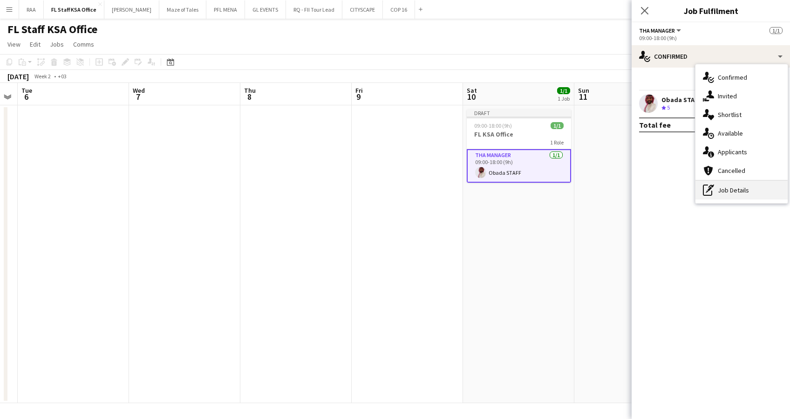
click at [717, 190] on div "pen-write Job Details" at bounding box center [741, 190] width 92 height 19
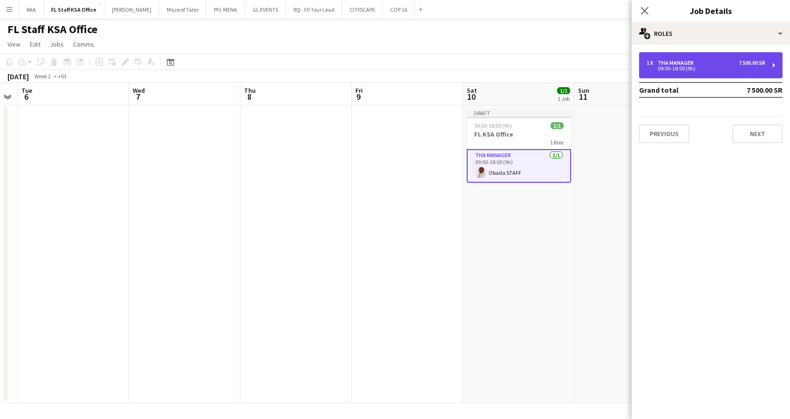
click at [711, 68] on div "09:00-18:00 (9h)" at bounding box center [705, 68] width 119 height 5
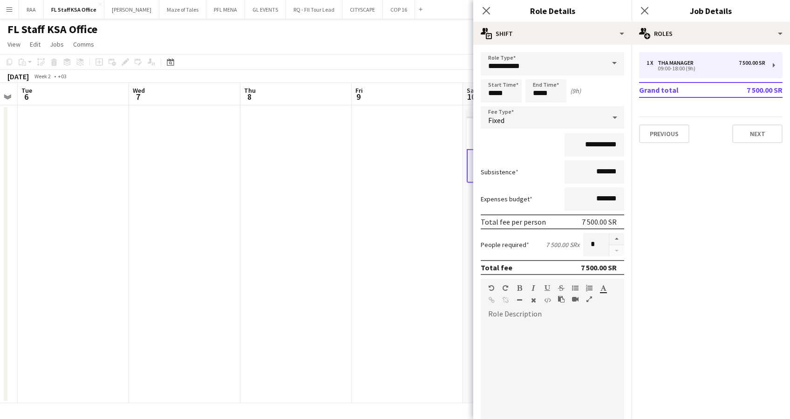
click at [424, 230] on app-date-cell at bounding box center [407, 254] width 111 height 298
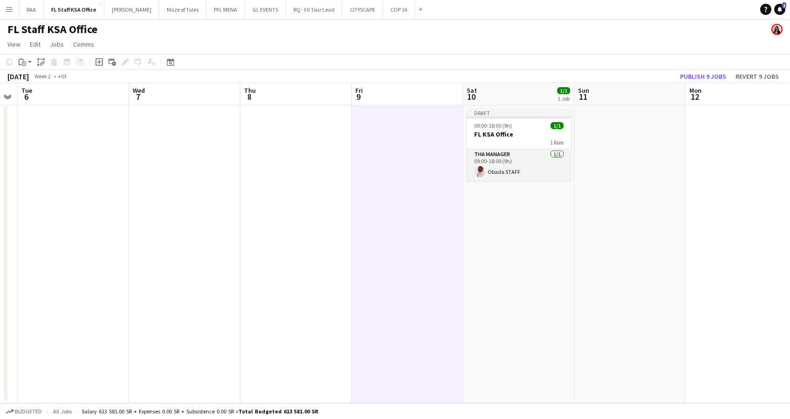
click at [503, 172] on app-card-role "THA Manager [DATE] 09:00-18:00 (9h) Obada STAFF" at bounding box center [519, 165] width 104 height 32
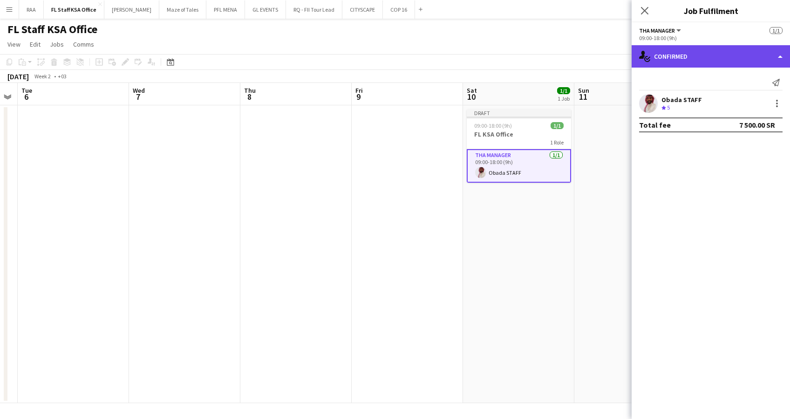
click at [700, 58] on div "single-neutral-actions-check-2 Confirmed" at bounding box center [710, 56] width 158 height 22
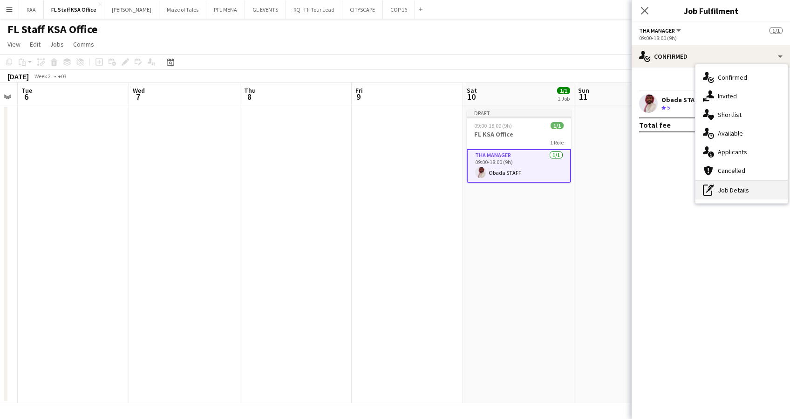
click at [717, 190] on div "pen-write Job Details" at bounding box center [741, 190] width 92 height 19
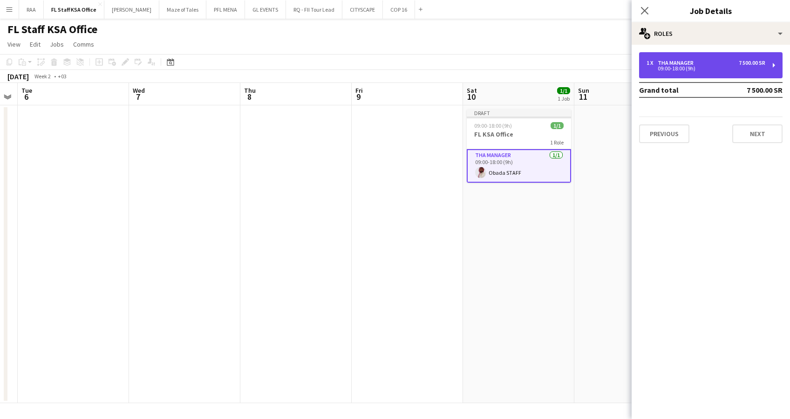
click at [685, 55] on div "1 x THA Manager 7 500.00 SR 09:00-18:00 (9h)" at bounding box center [710, 65] width 143 height 26
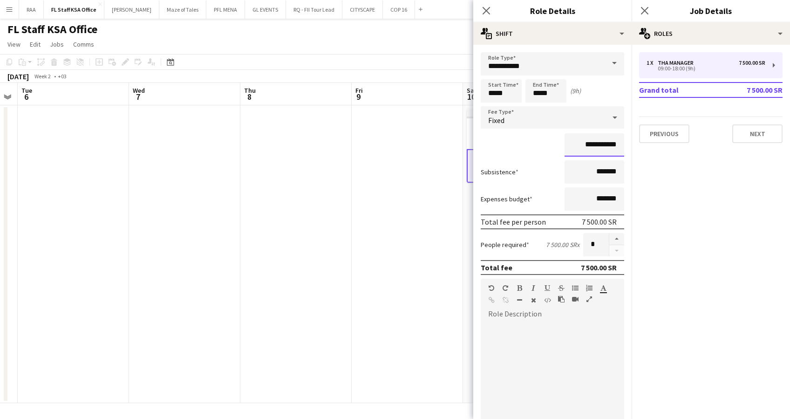
click at [579, 142] on input "**********" at bounding box center [594, 144] width 60 height 23
type input "********"
click at [613, 175] on input "******" at bounding box center [594, 171] width 60 height 23
type input "******"
click at [583, 143] on input "********" at bounding box center [594, 144] width 60 height 23
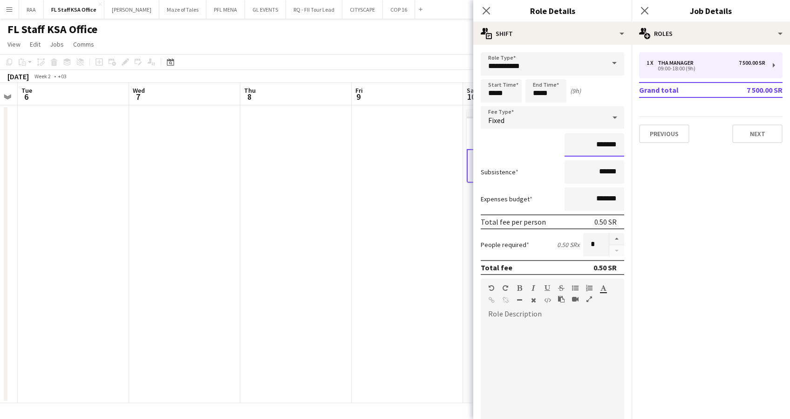
click at [594, 143] on input "*******" at bounding box center [594, 144] width 60 height 23
click at [590, 142] on input "******" at bounding box center [594, 144] width 60 height 23
click at [588, 146] on input "******" at bounding box center [594, 144] width 60 height 23
type input "**********"
click at [411, 251] on app-date-cell at bounding box center [407, 254] width 111 height 298
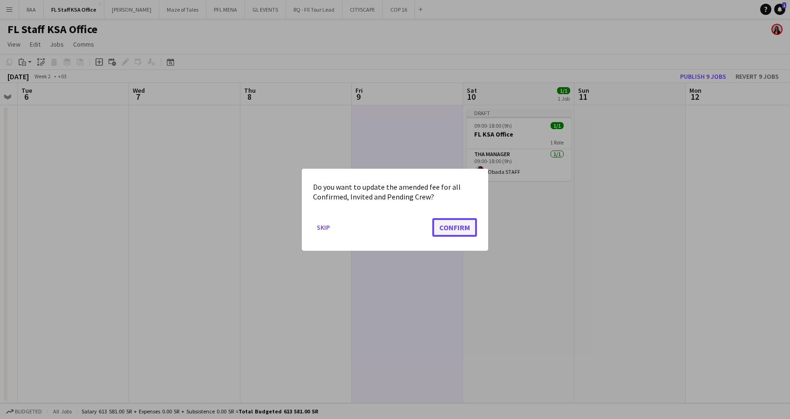
click at [450, 226] on button "Confirm" at bounding box center [454, 226] width 45 height 19
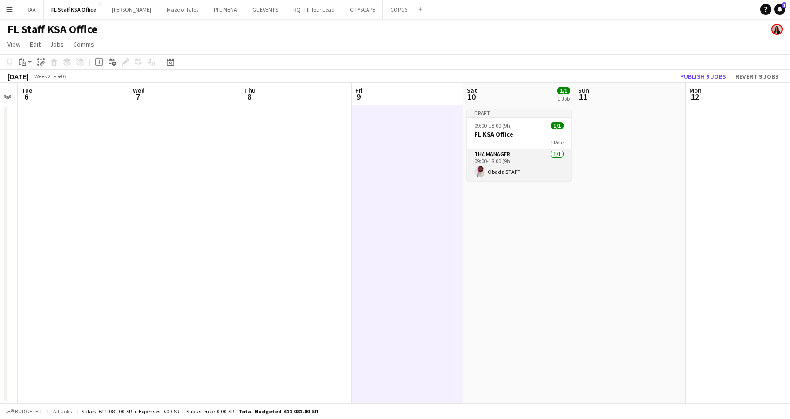
click at [518, 174] on app-card-role "THA Manager [DATE] 09:00-18:00 (9h) Obada STAFF" at bounding box center [519, 165] width 104 height 32
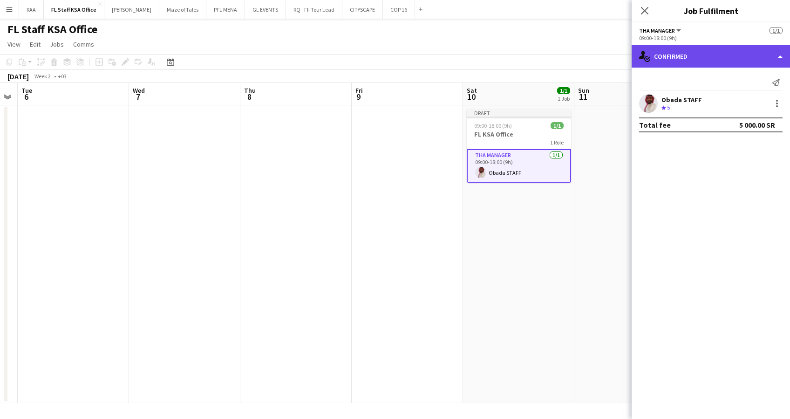
click at [719, 63] on div "single-neutral-actions-check-2 Confirmed" at bounding box center [710, 56] width 158 height 22
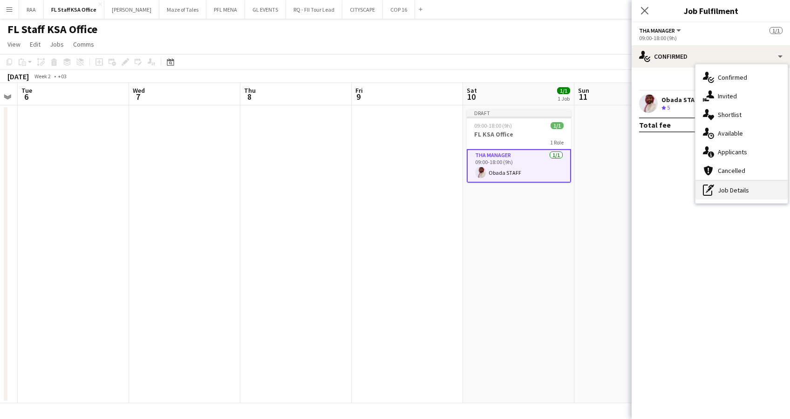
click at [723, 188] on div "pen-write Job Details" at bounding box center [741, 190] width 92 height 19
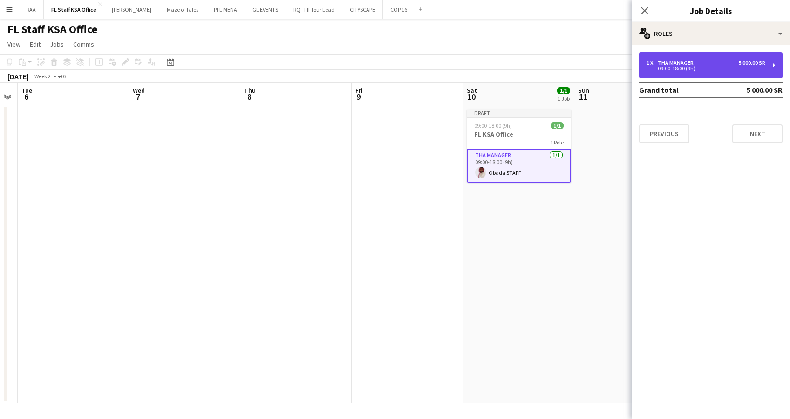
click at [716, 61] on div "1 x THA Manager 5 000.00 SR" at bounding box center [705, 63] width 119 height 7
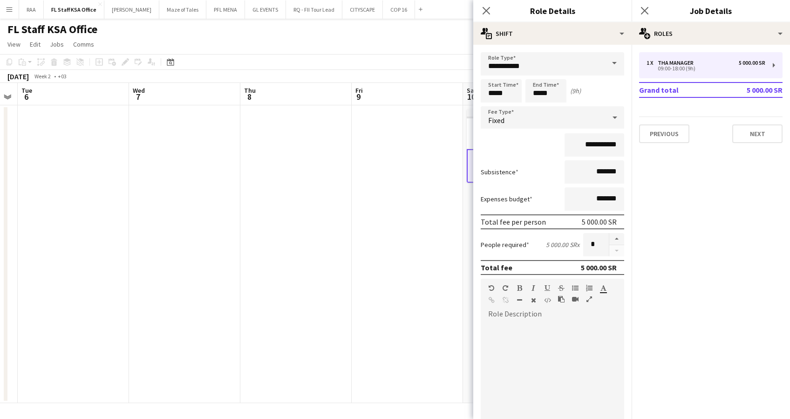
click at [438, 255] on app-date-cell at bounding box center [407, 254] width 111 height 298
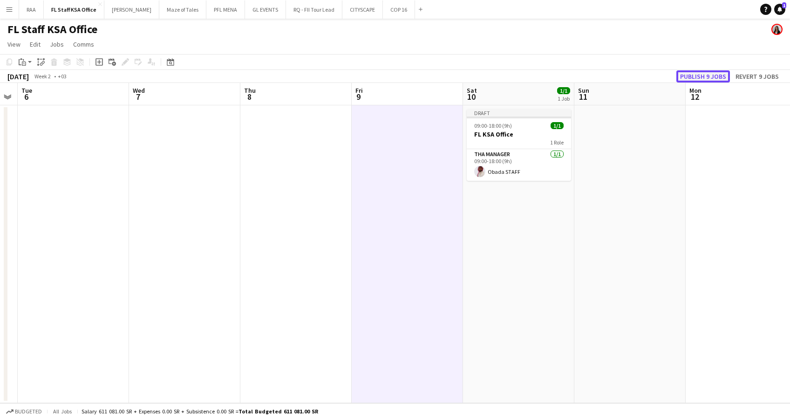
click at [704, 74] on button "Publish 9 jobs" at bounding box center [703, 76] width 54 height 12
